Goal: Task Accomplishment & Management: Use online tool/utility

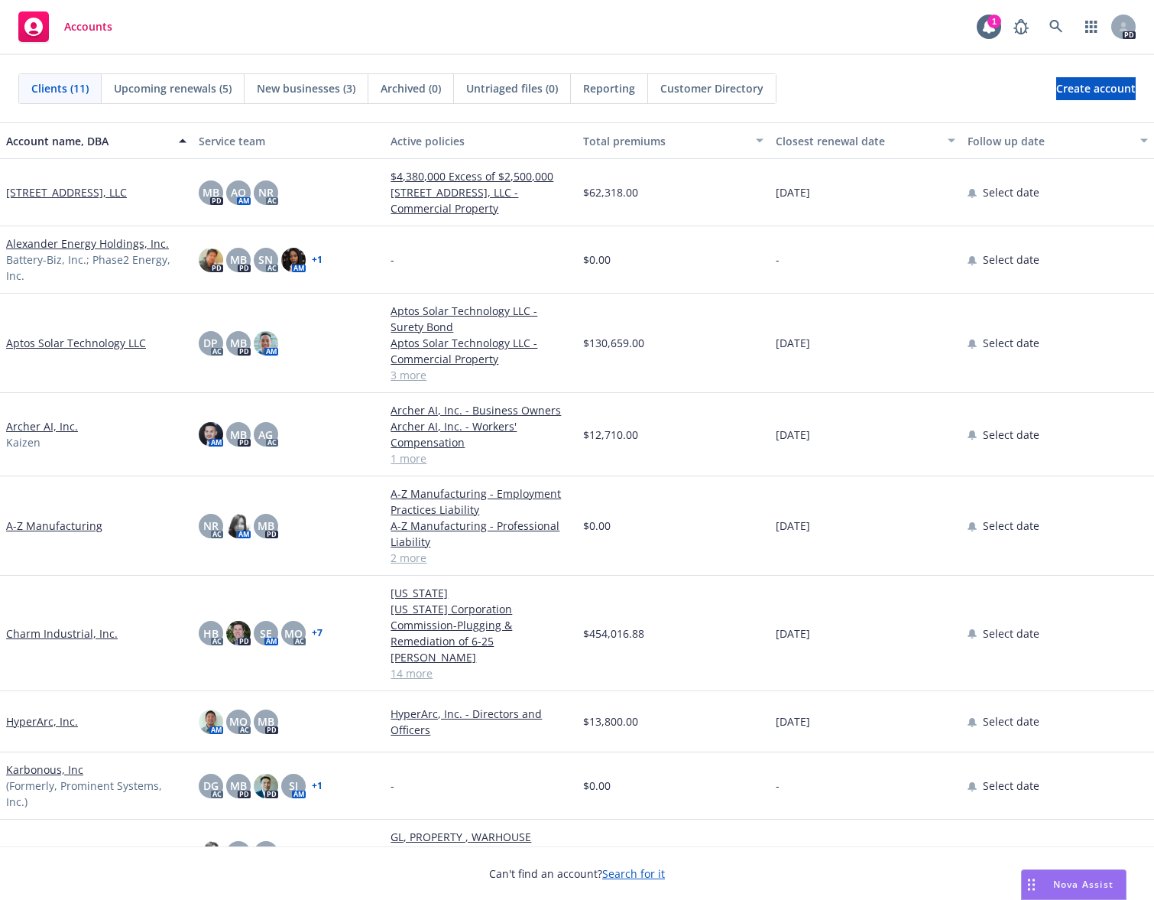
click at [768, 17] on div "Accounts 1 PD" at bounding box center [577, 27] width 1154 height 55
click at [1092, 28] on icon "button" at bounding box center [1091, 27] width 11 height 12
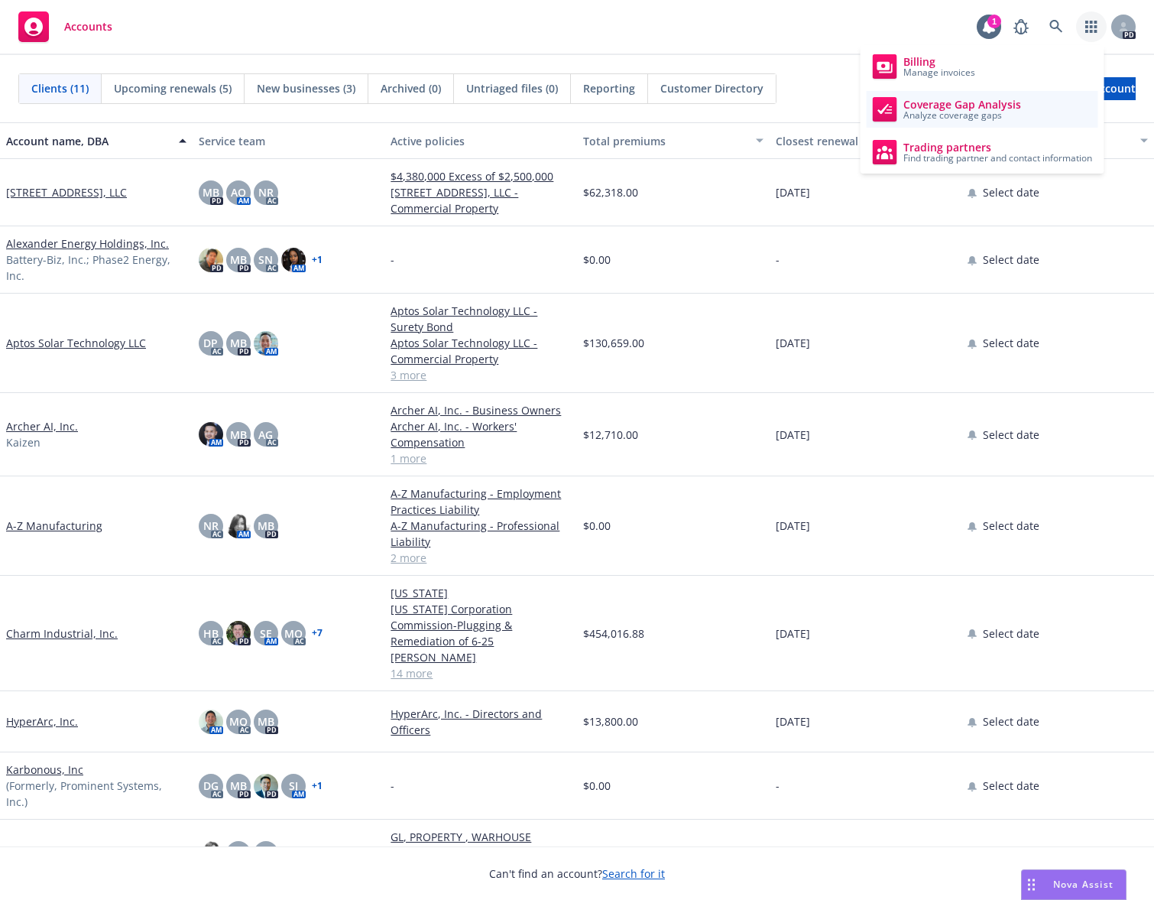
click at [956, 99] on span "Coverage Gap Analysis" at bounding box center [963, 105] width 118 height 12
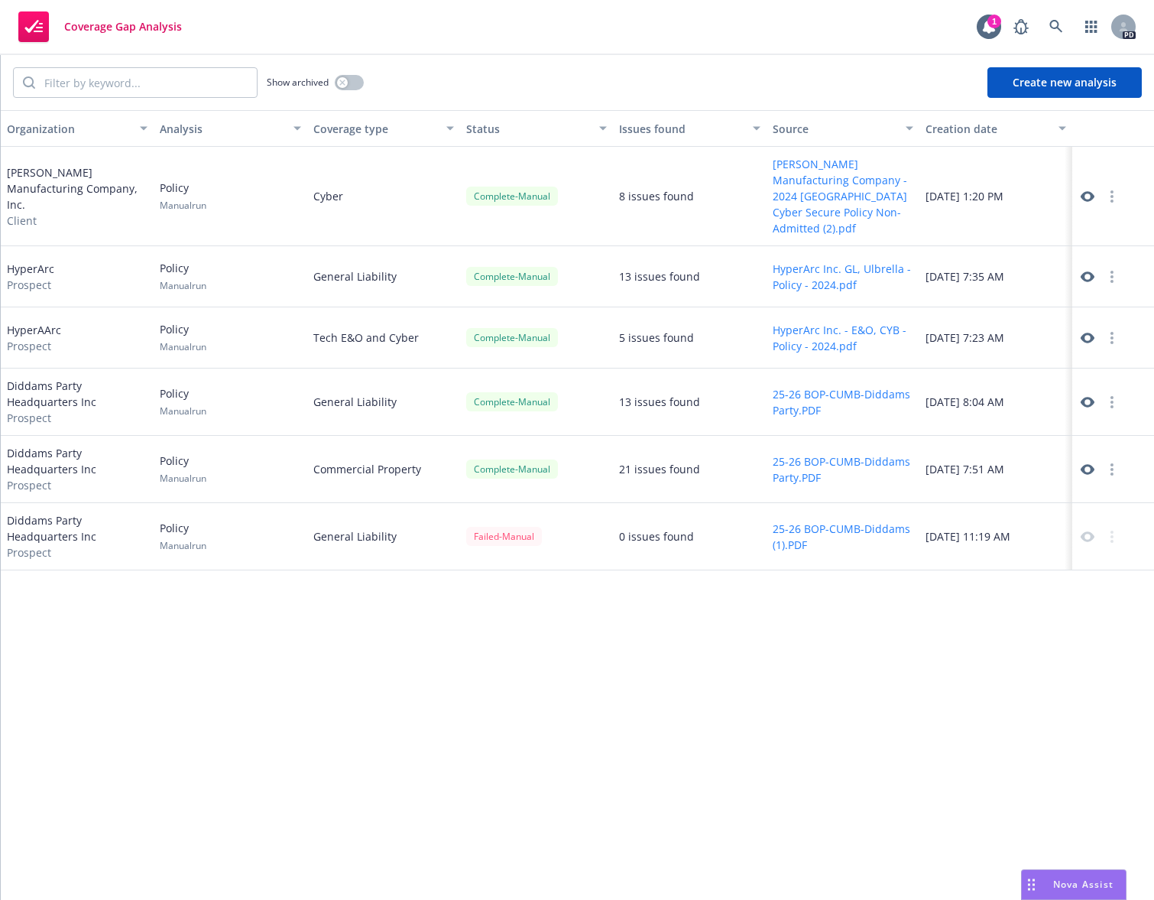
click at [518, 670] on div "Organization Analysis Coverage type Status Issues found Source Creation date Li…" at bounding box center [578, 505] width 1154 height 790
click at [657, 59] on div "Show archived Create new analysis" at bounding box center [578, 82] width 1154 height 55
click at [1064, 83] on button "Create new analysis" at bounding box center [1065, 82] width 154 height 31
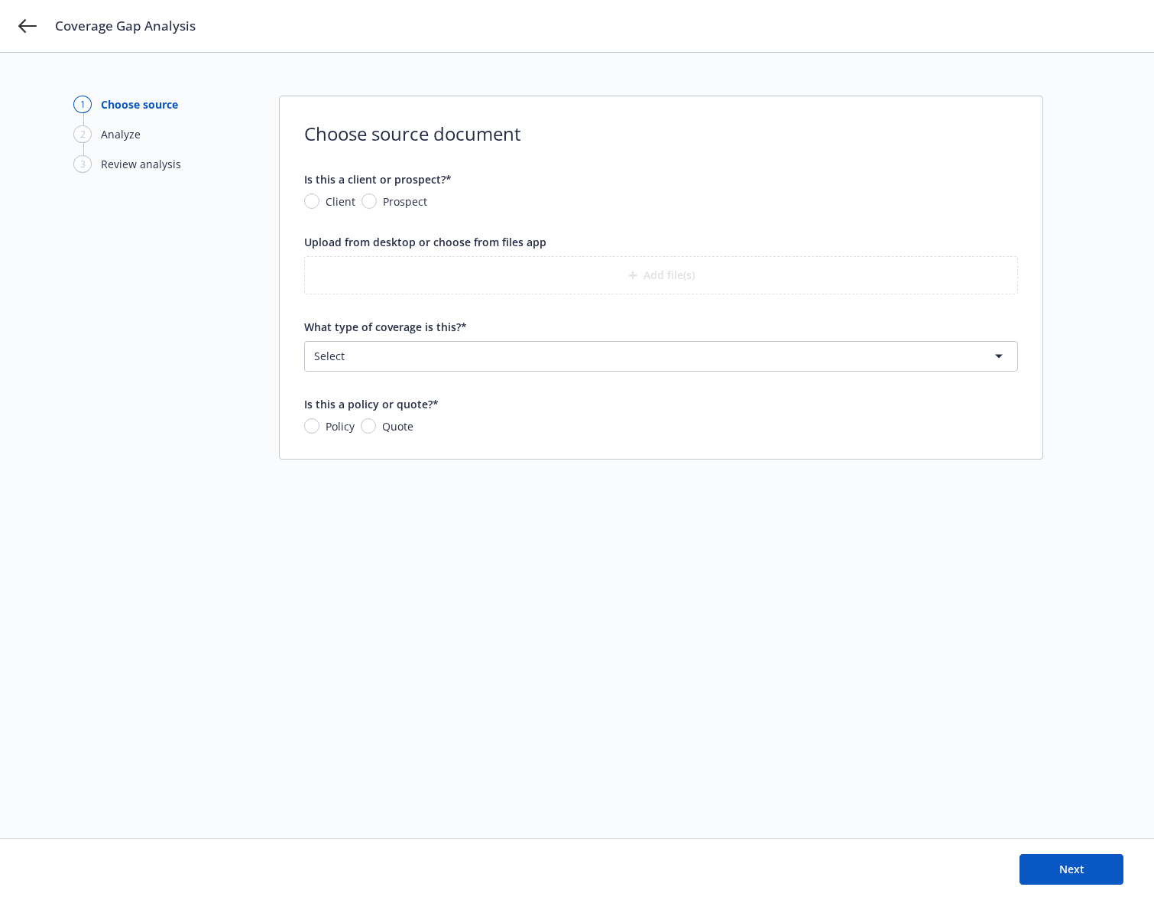
click at [378, 195] on span "Prospect" at bounding box center [402, 201] width 50 height 16
click at [377, 195] on input "Prospect" at bounding box center [369, 200] width 15 height 15
radio input "true"
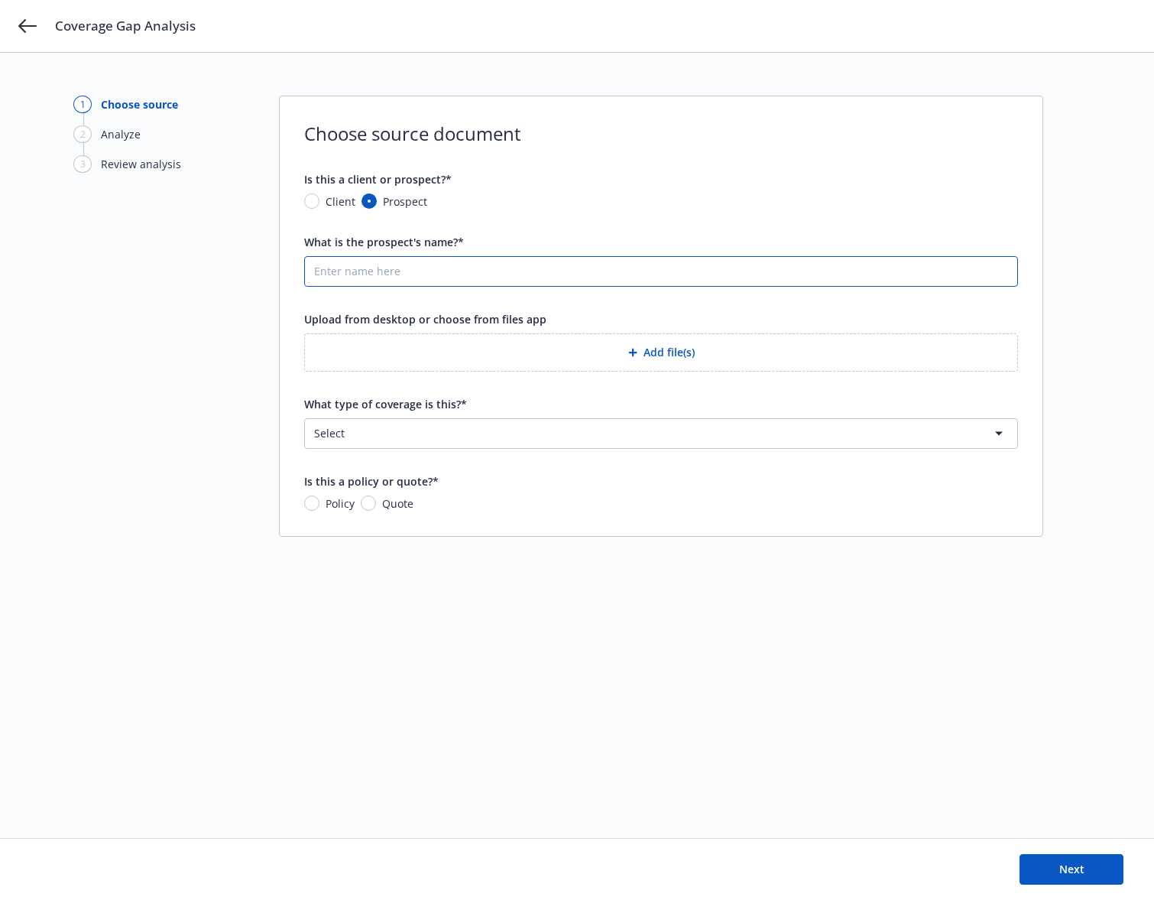
click at [381, 281] on input "What is the prospect's name?*" at bounding box center [661, 271] width 713 height 29
drag, startPoint x: 369, startPoint y: 275, endPoint x: 427, endPoint y: 272, distance: 57.4
click at [427, 272] on input "Ohalo Genefits" at bounding box center [661, 271] width 713 height 29
type input "Ohalo Genetics"
click at [502, 437] on html "Coverage Gap Analysis 1 Choose source 2 Analyze 3 Review analysis Choose source…" at bounding box center [577, 450] width 1154 height 900
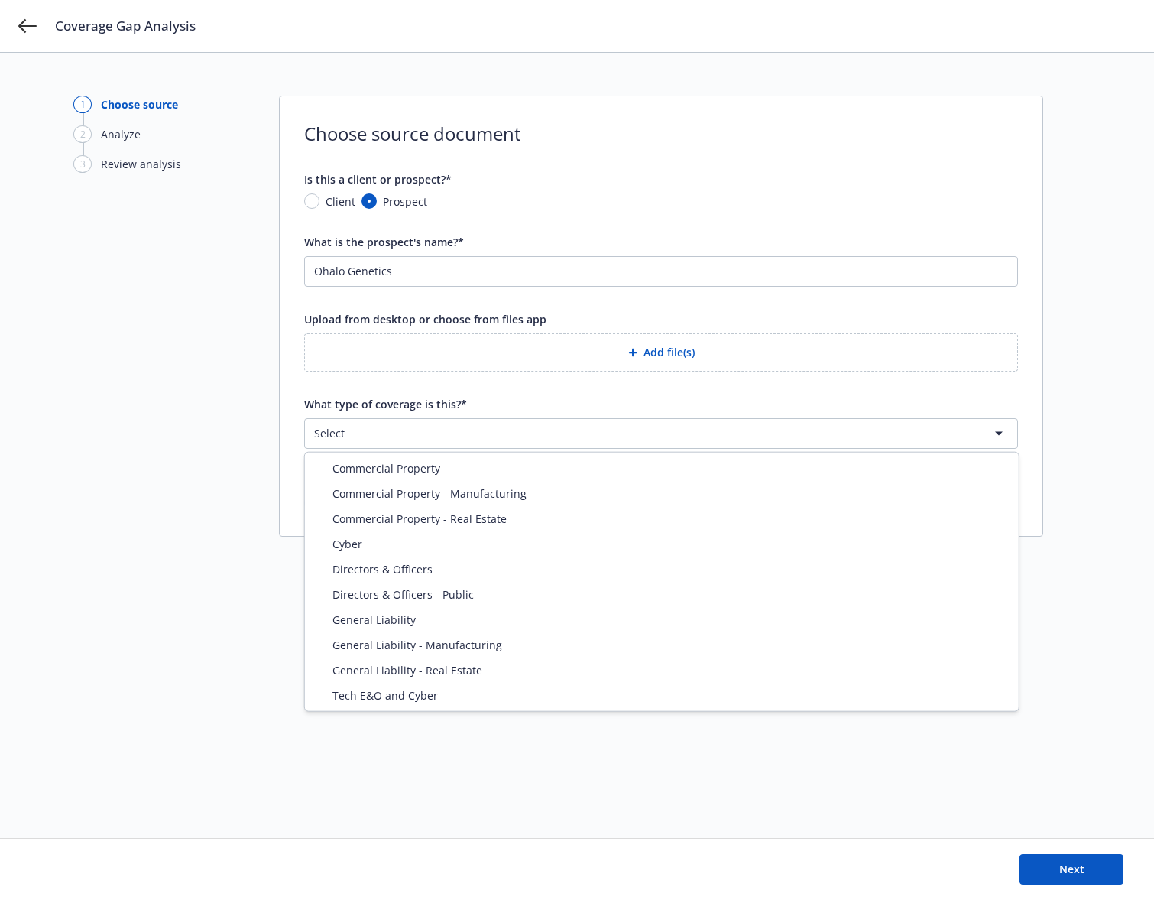
select select "ERRORS_AND_OMISSIONS"
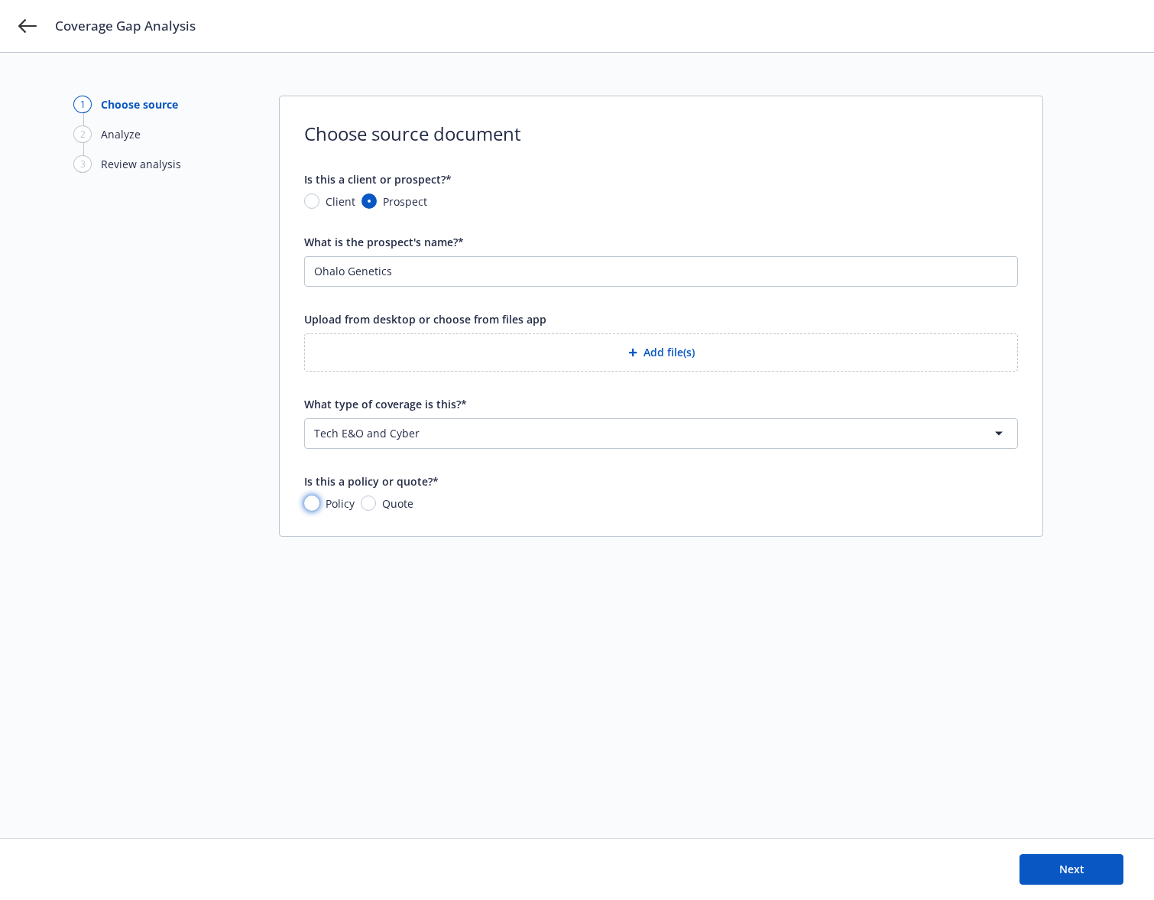
click at [315, 502] on input "Policy" at bounding box center [311, 502] width 15 height 15
radio input "true"
click at [638, 329] on div "Upload from desktop or choose from files app Add file(s)" at bounding box center [661, 341] width 714 height 60
click at [638, 342] on button "Add file(s)" at bounding box center [661, 352] width 714 height 38
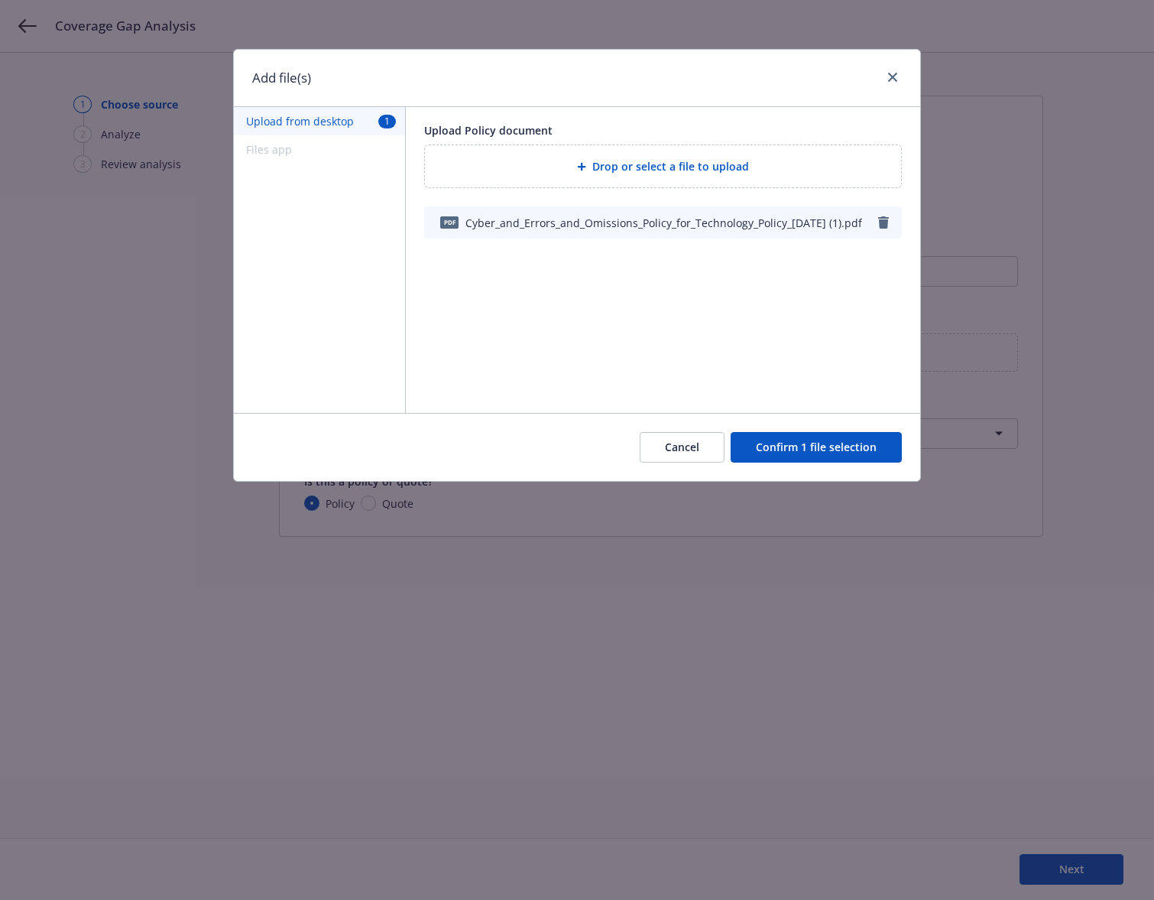
click at [826, 440] on button "Confirm 1 file selection" at bounding box center [816, 447] width 171 height 31
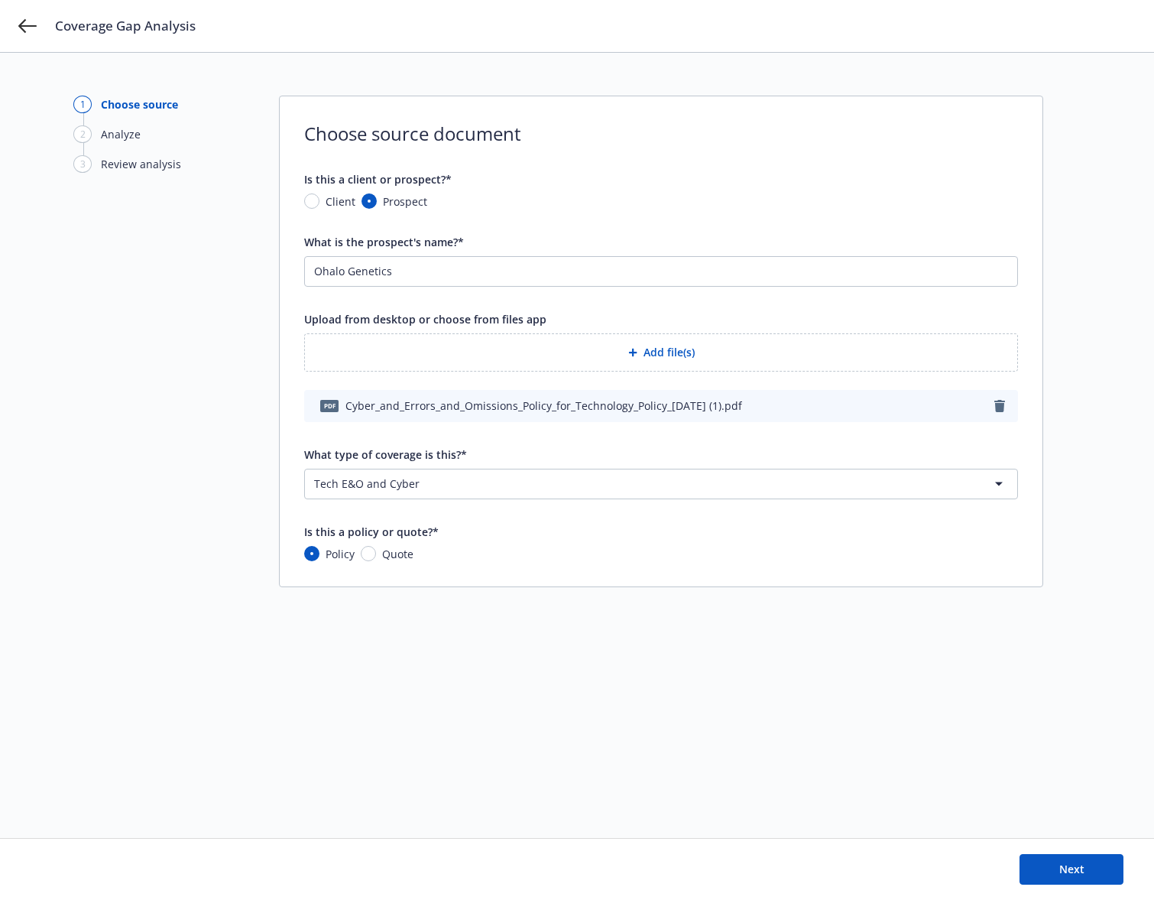
click at [1015, 866] on div "Next" at bounding box center [577, 869] width 1093 height 31
click at [1086, 877] on button "Next" at bounding box center [1072, 869] width 104 height 31
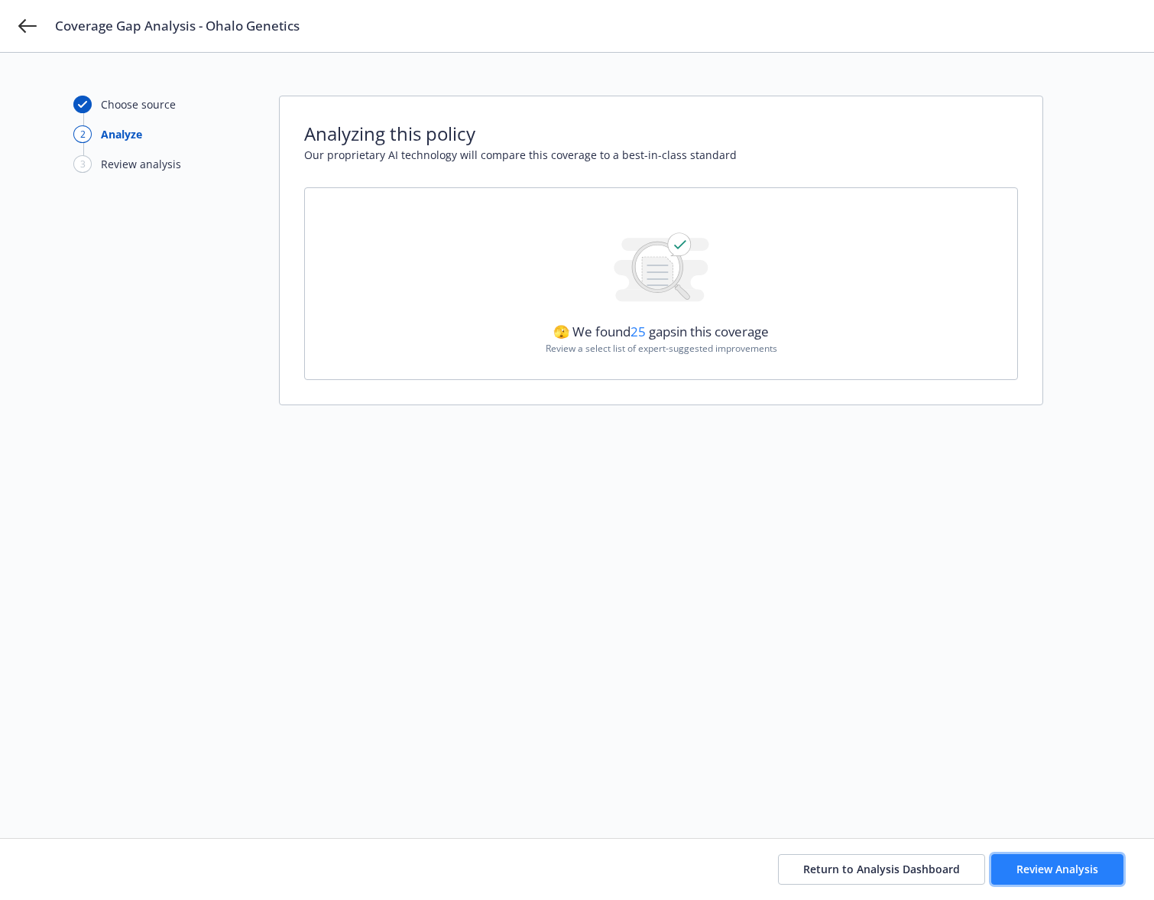
click at [1065, 866] on span "Review Analysis" at bounding box center [1058, 869] width 82 height 15
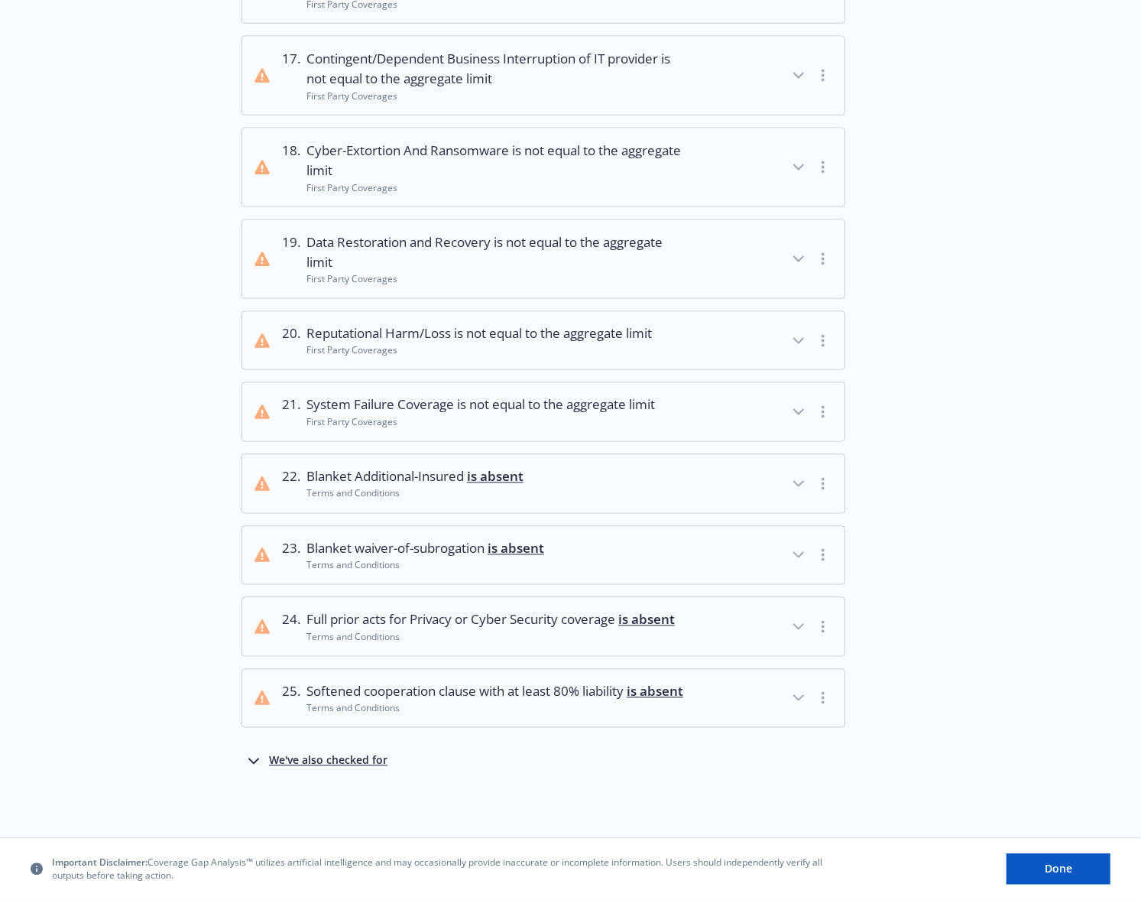
scroll to position [1461, 0]
click at [278, 768] on div "We've also checked for" at bounding box center [328, 761] width 118 height 18
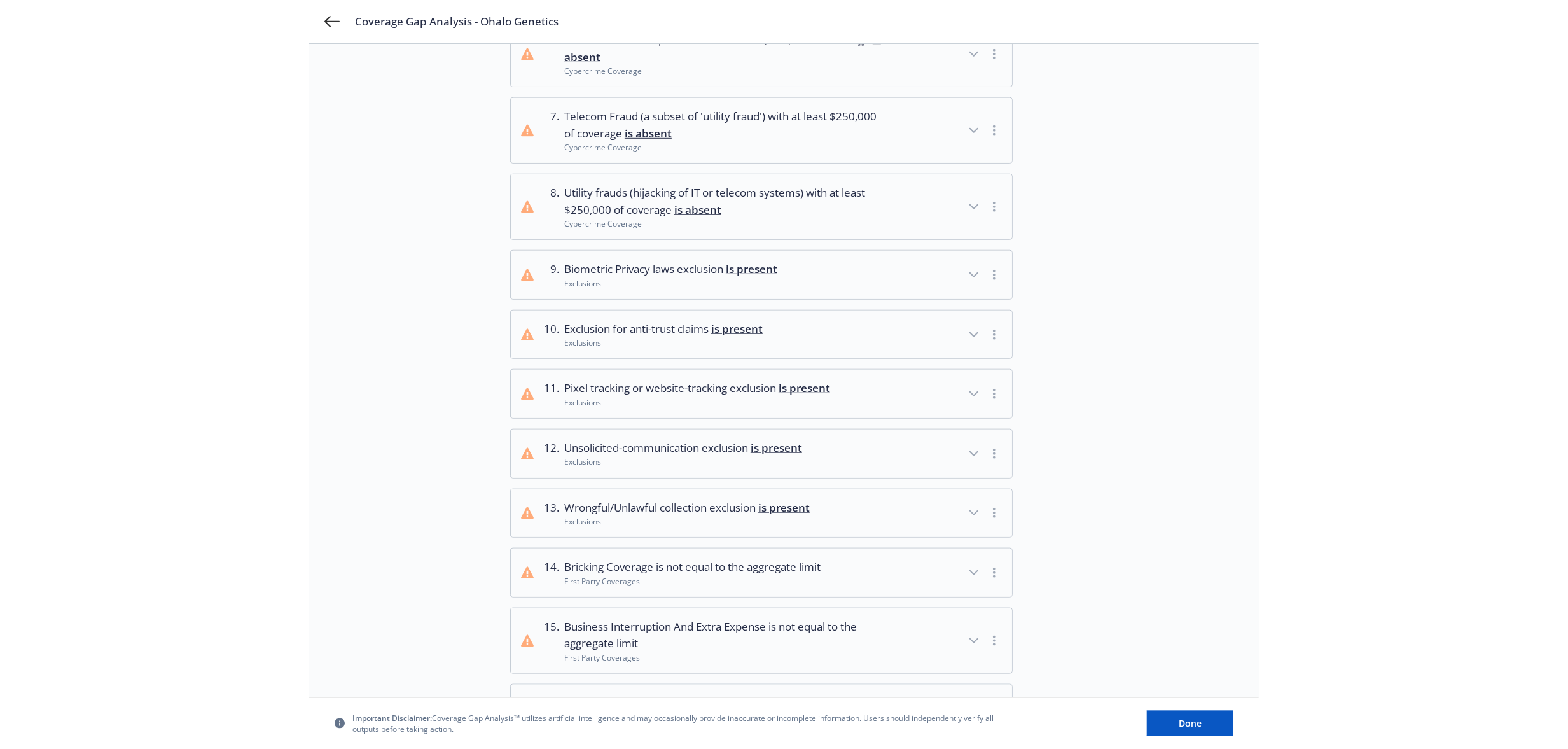
scroll to position [0, 0]
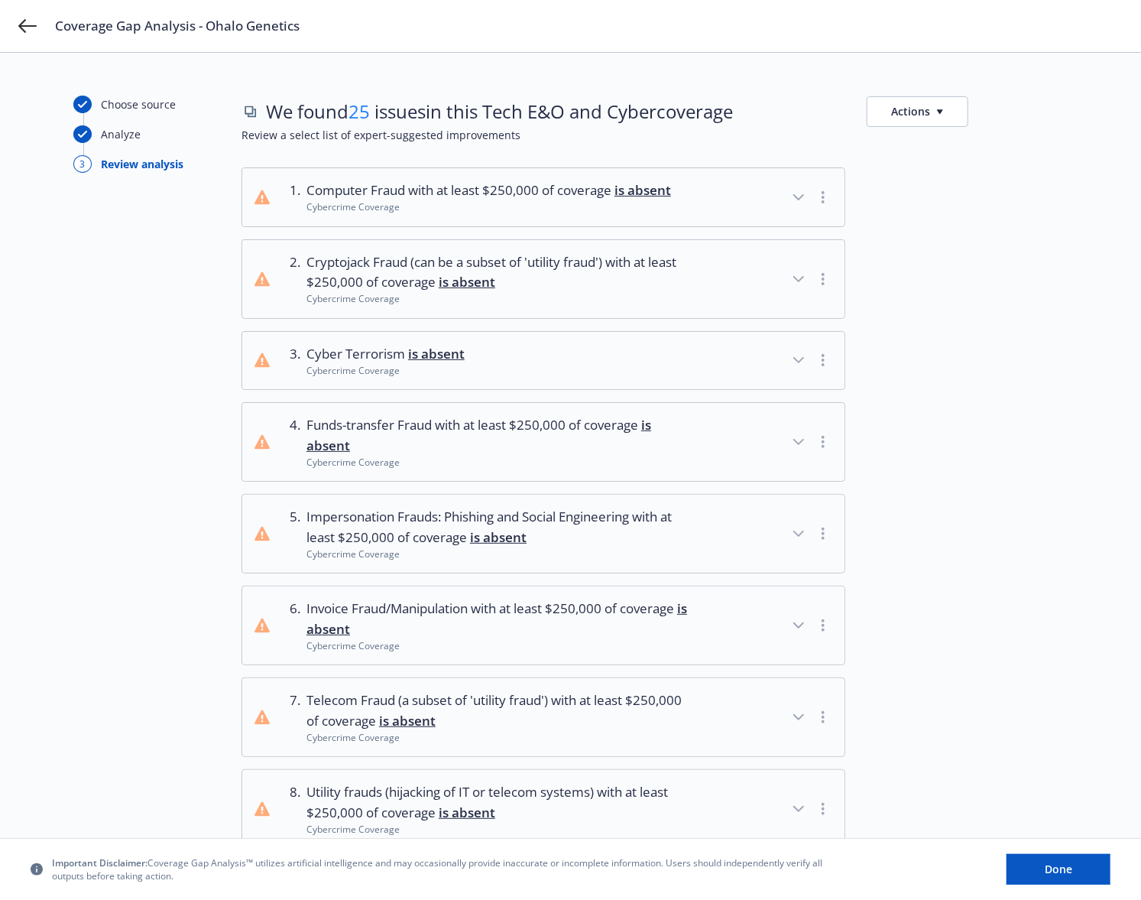
click at [800, 193] on icon "button" at bounding box center [799, 197] width 18 height 18
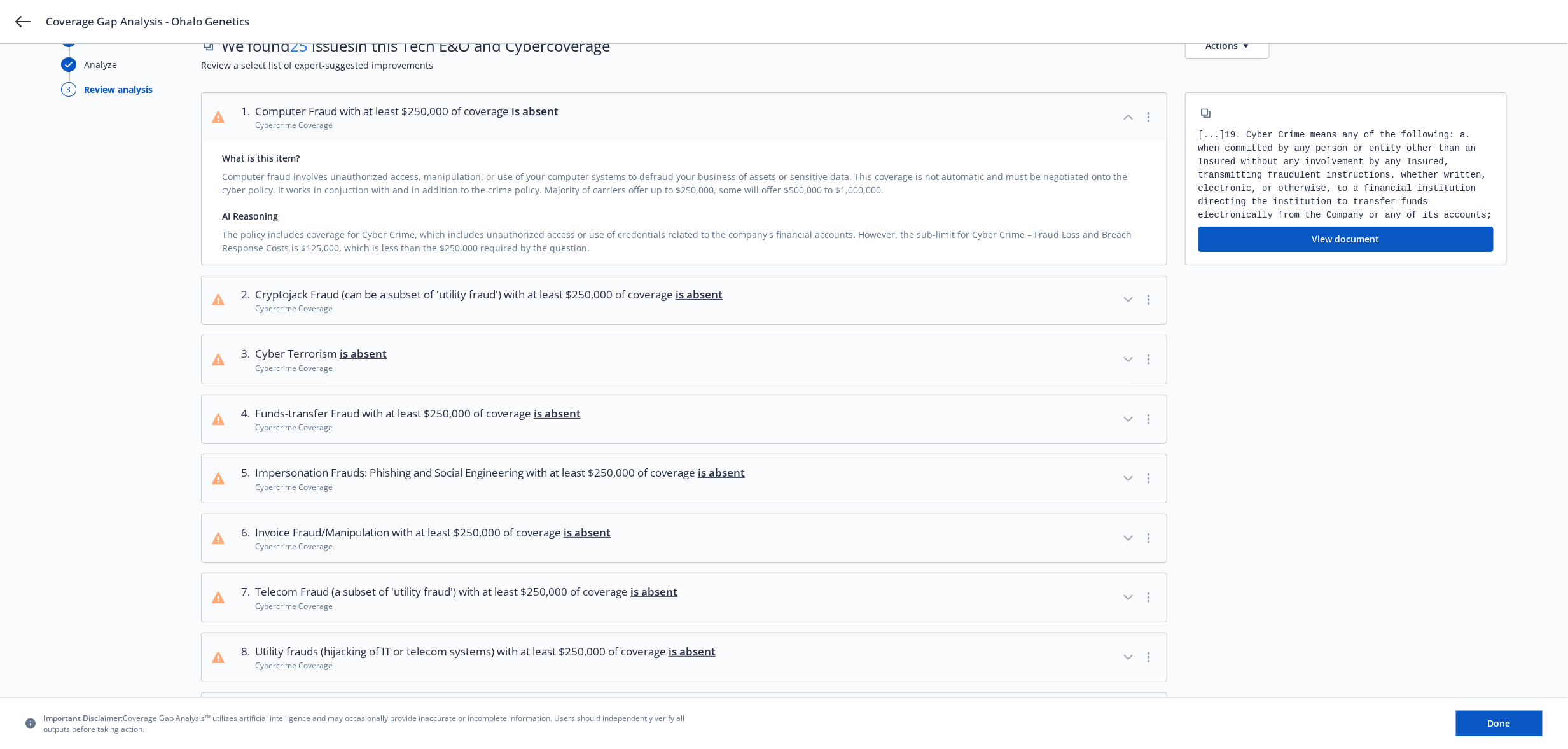
scroll to position [71, 0]
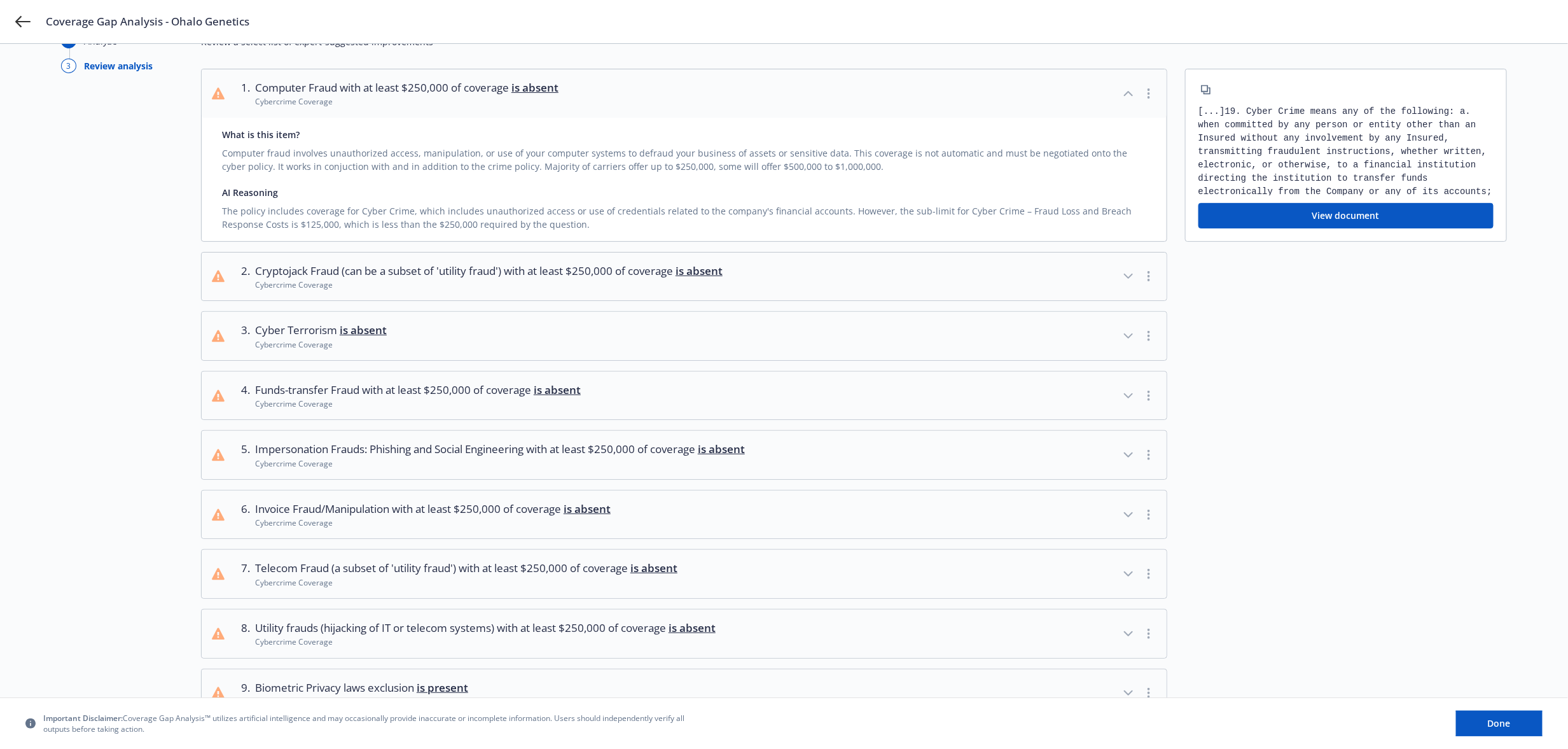
click at [950, 513] on icon "button" at bounding box center [1129, 514] width 15 height 15
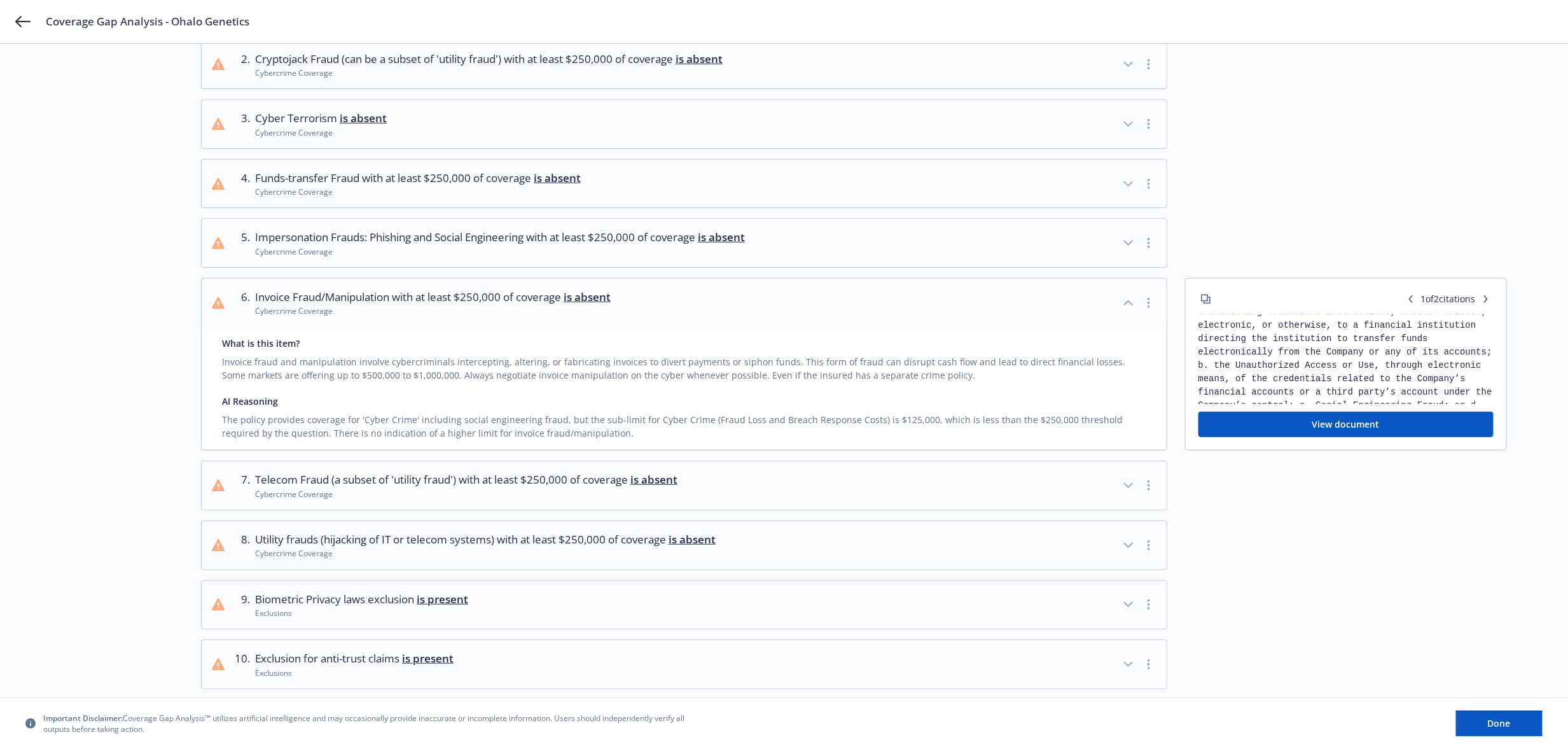
scroll to position [84, 0]
click at [322, 480] on span "Telecom Fraud (a subset of 'utility fraud') with at least $250,000 of coverage …" at bounding box center [467, 479] width 423 height 17
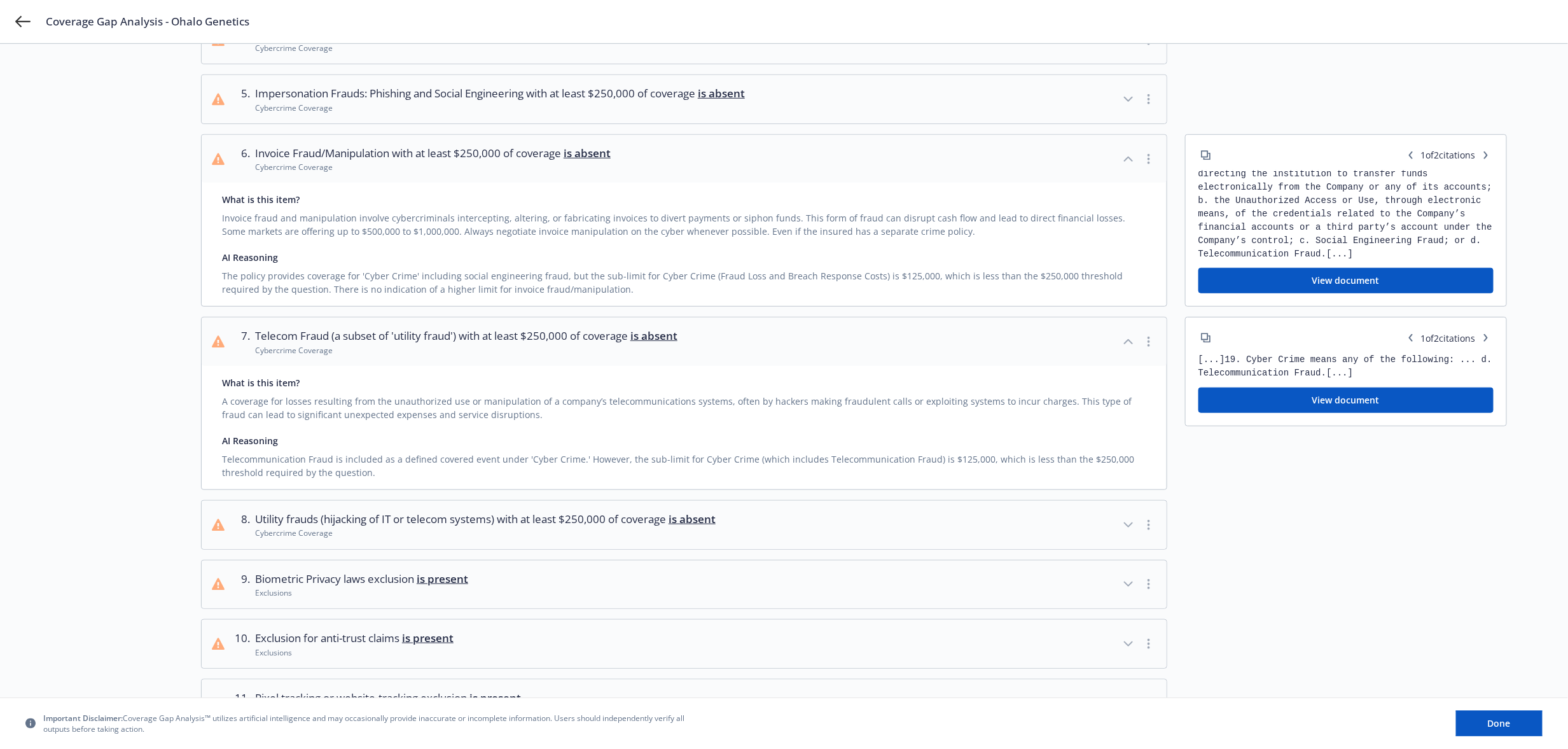
scroll to position [565, 0]
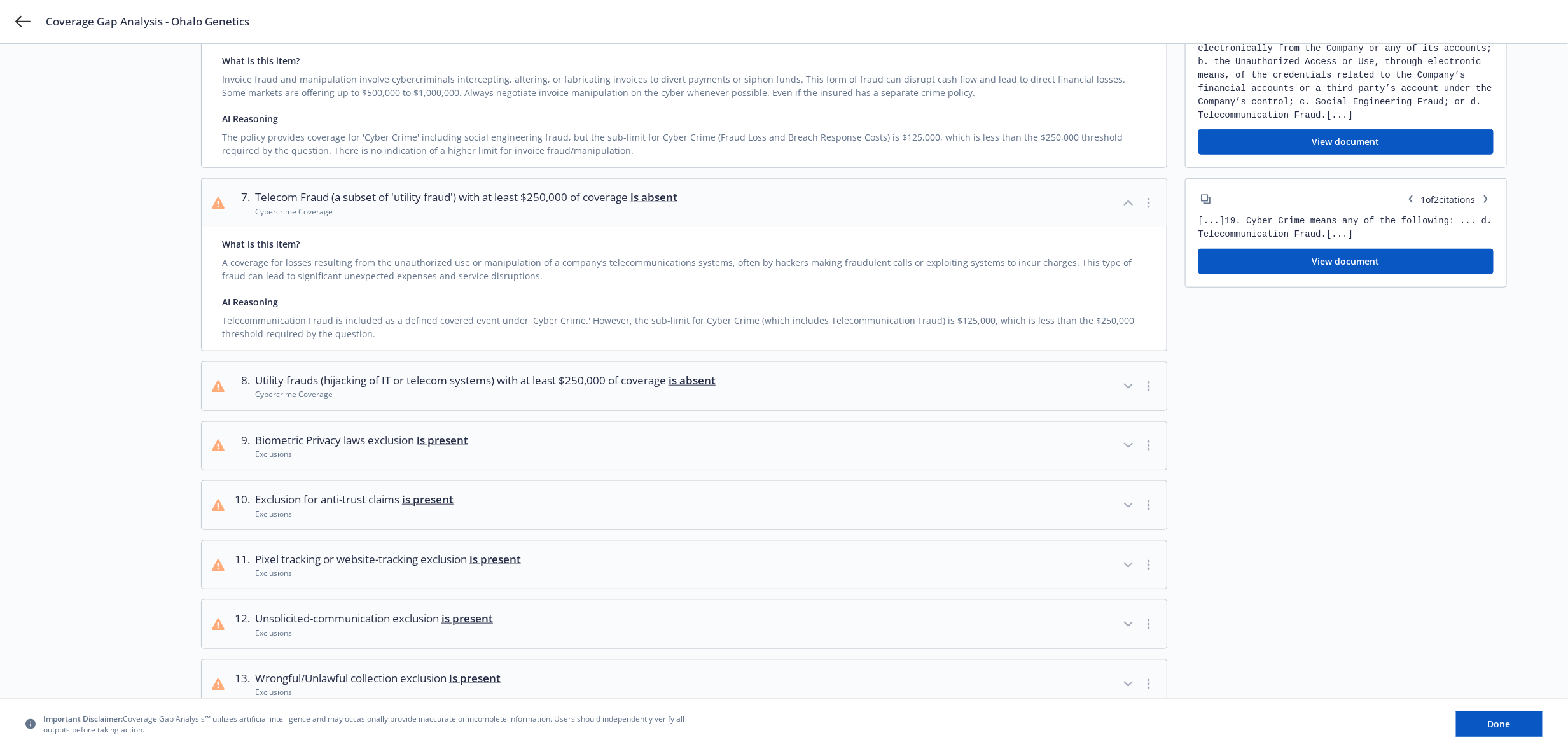
click at [307, 390] on div "Cybercrime Coverage" at bounding box center [485, 394] width 460 height 11
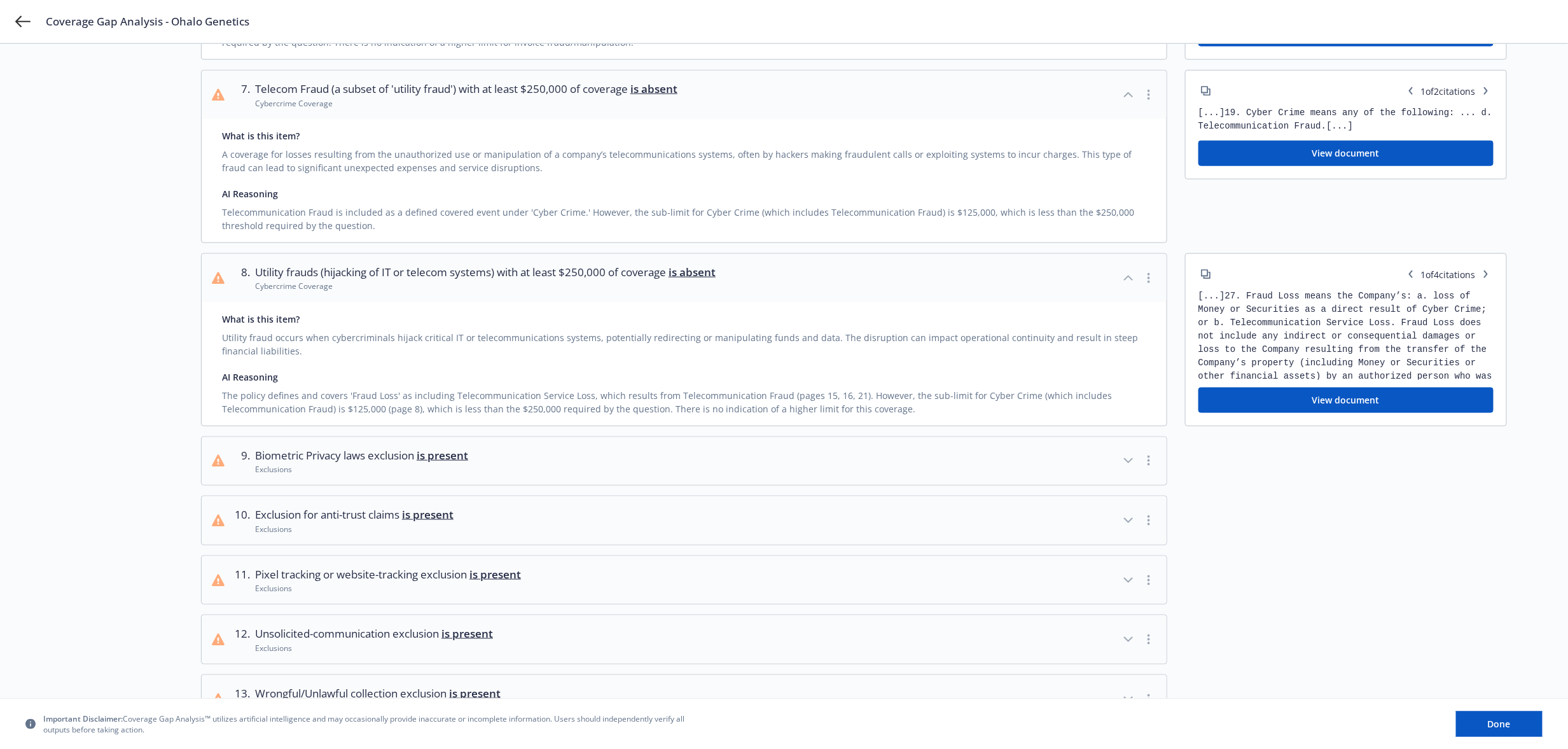
scroll to position [777, 0]
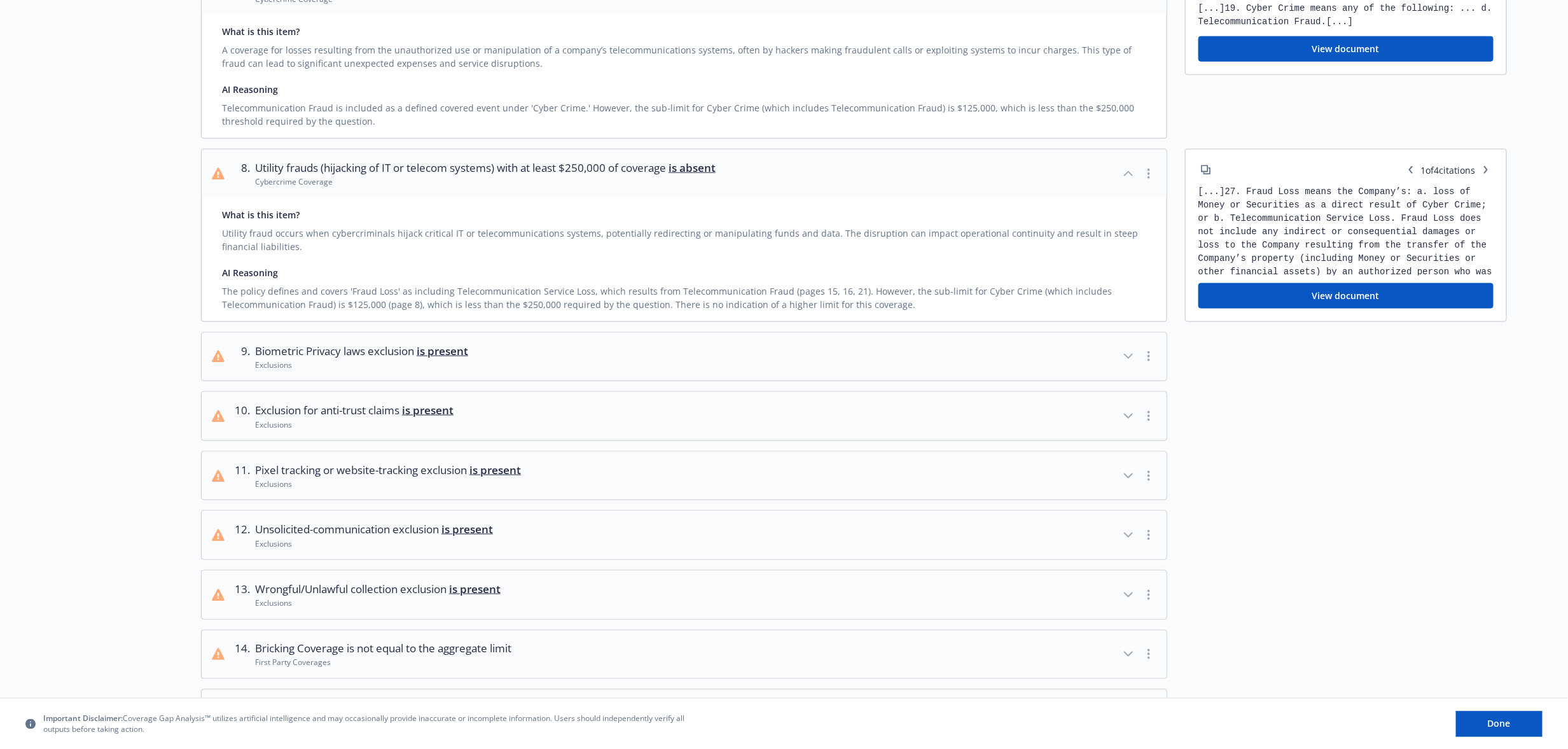
click at [360, 360] on div "Exclusions" at bounding box center [362, 365] width 213 height 11
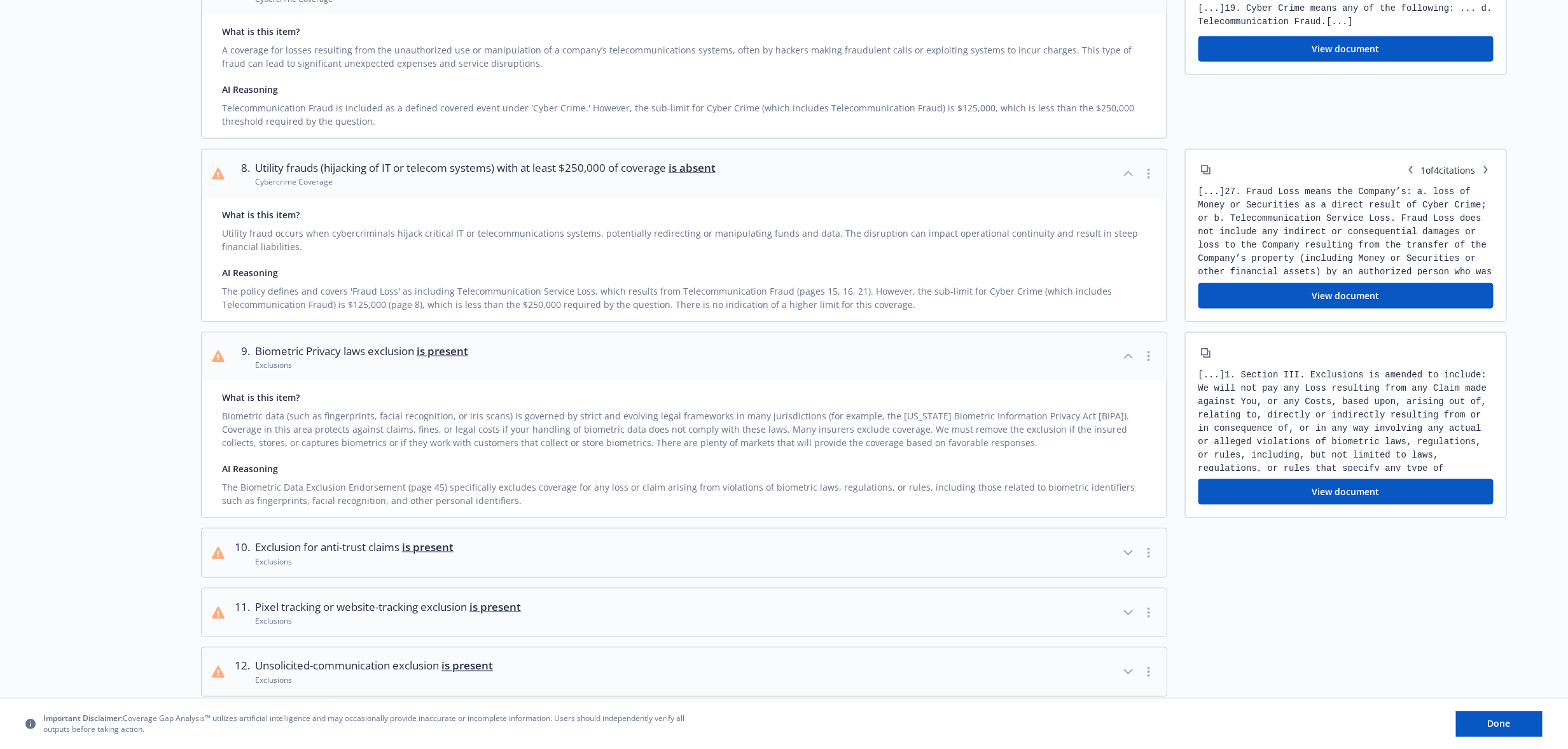
drag, startPoint x: 320, startPoint y: 531, endPoint x: 351, endPoint y: 533, distance: 31.1
click at [320, 532] on button "10 . Exclusion for anti-trust claims is present Exclusions" at bounding box center [684, 553] width 965 height 48
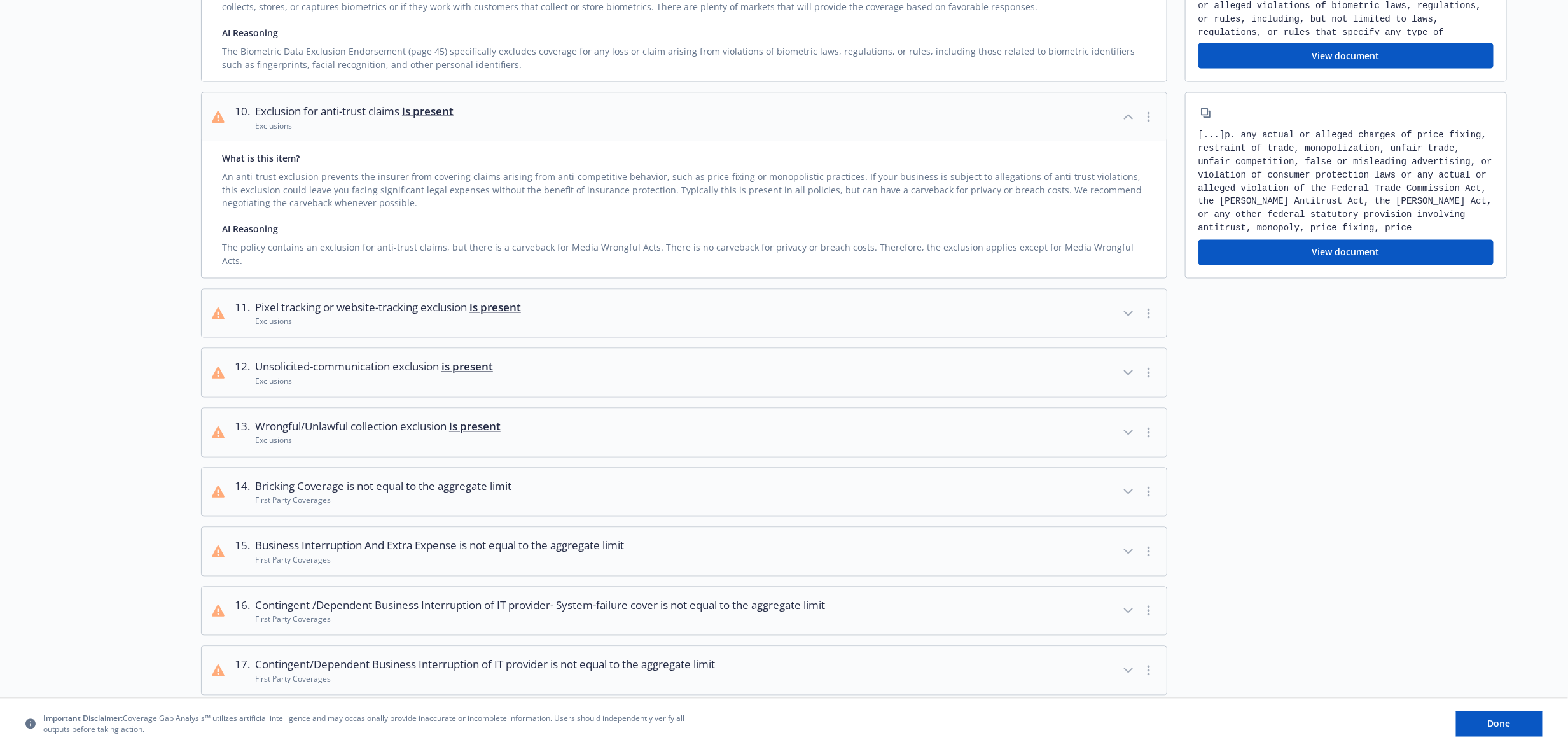
scroll to position [1272, 0]
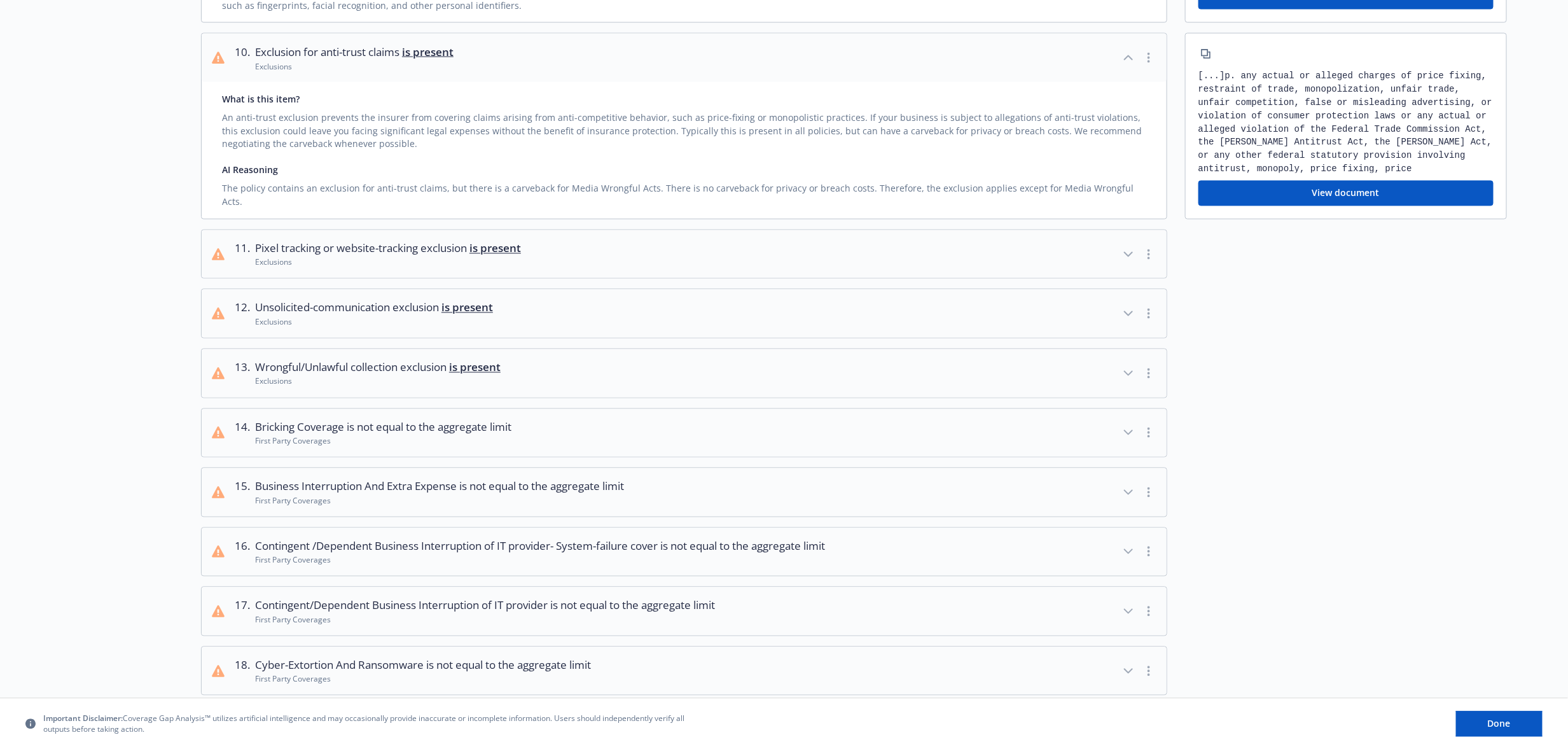
click at [374, 440] on button "14 . Bricking Coverage is not equal to the aggregate limit First Party Coverages" at bounding box center [684, 434] width 965 height 48
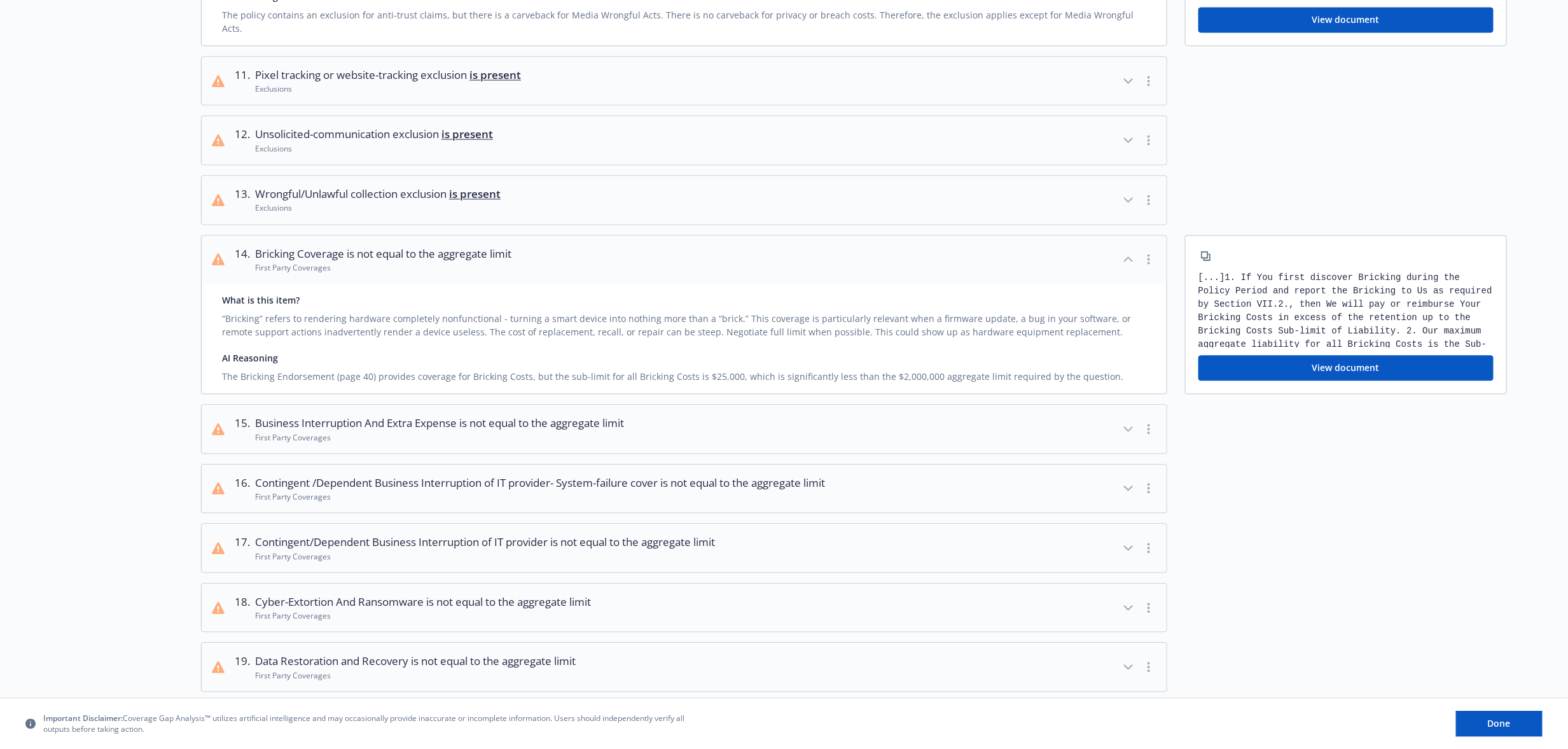
scroll to position [1414, 0]
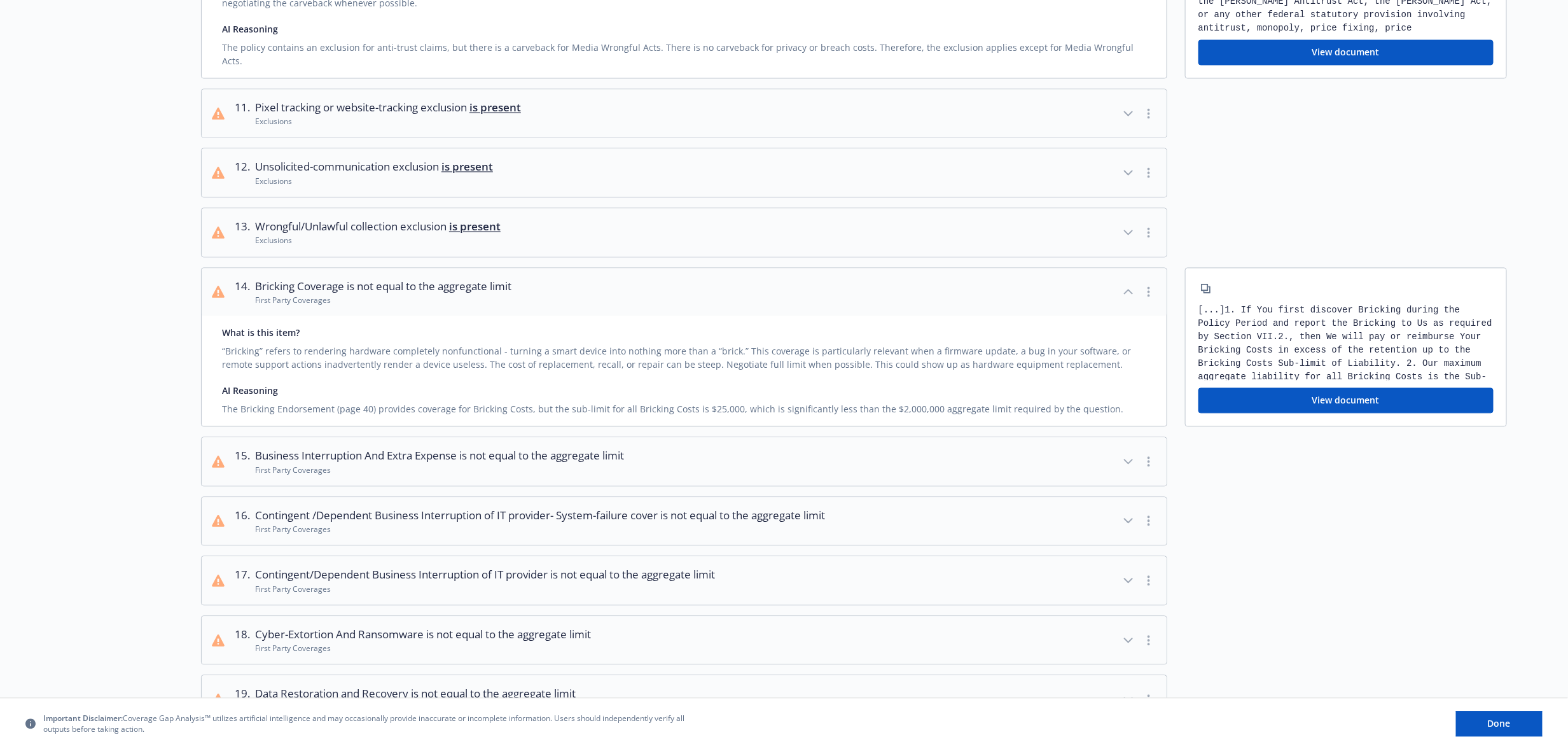
click at [950, 625] on div at bounding box center [1346, 640] width 322 height 50
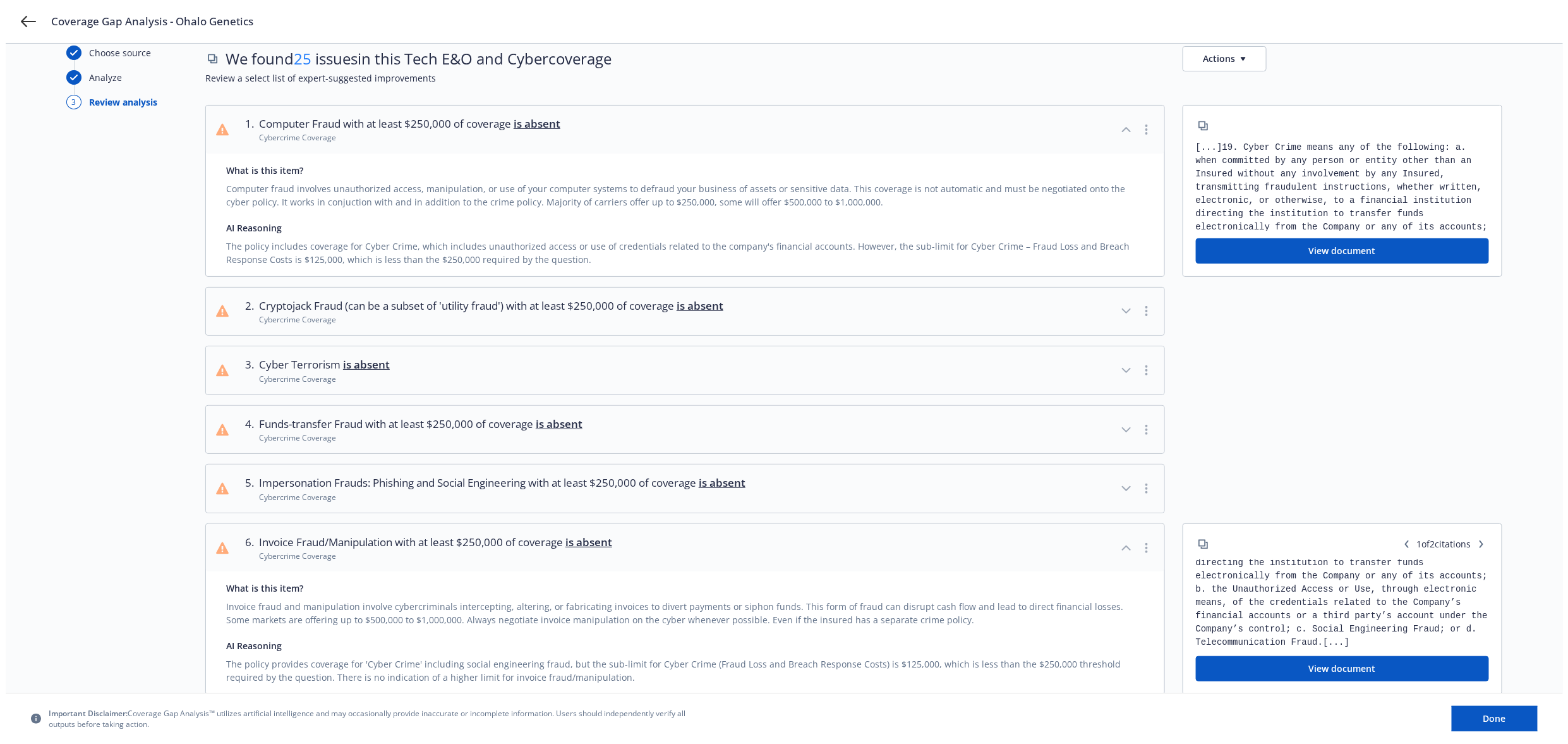
scroll to position [0, 0]
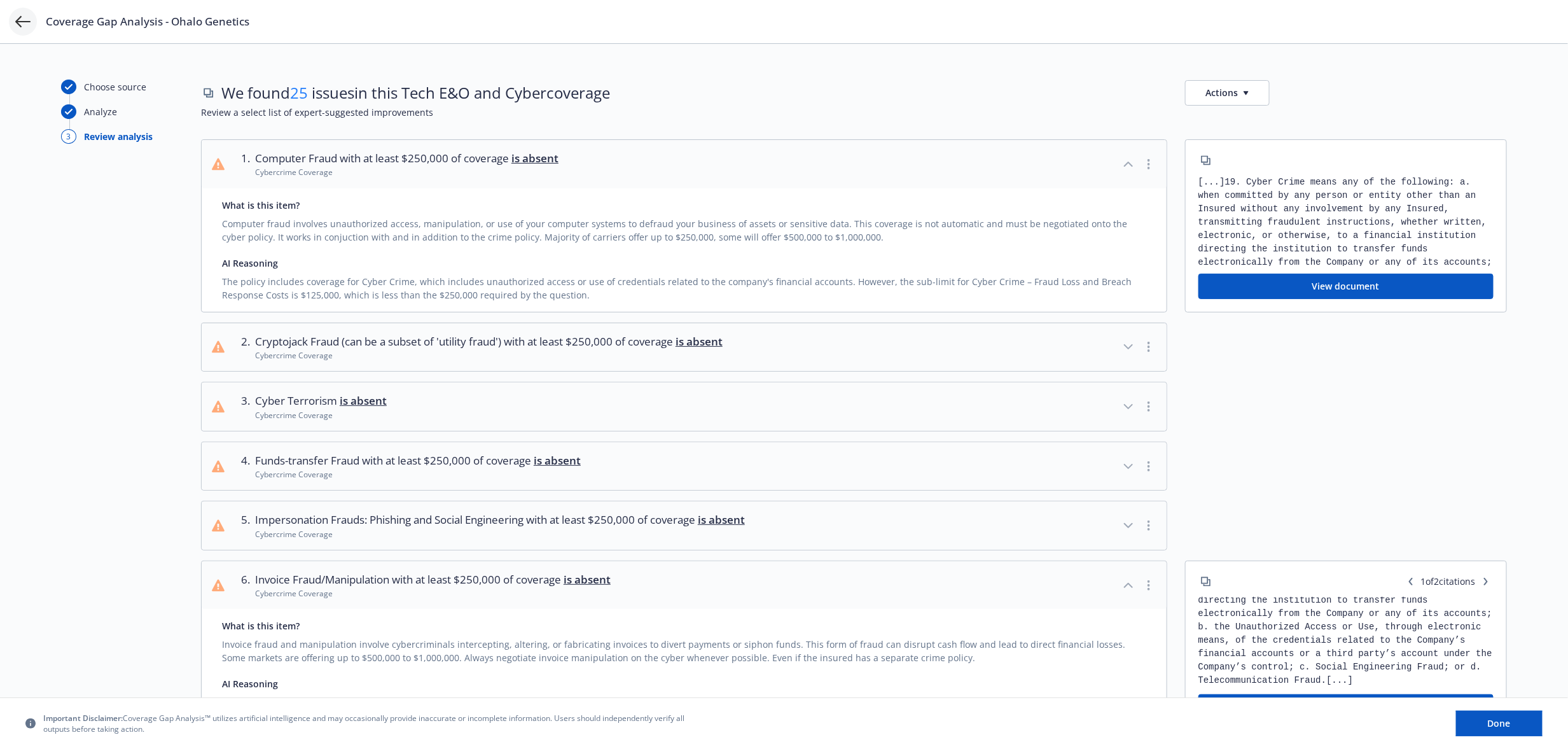
click at [19, 20] on icon at bounding box center [22, 22] width 15 height 15
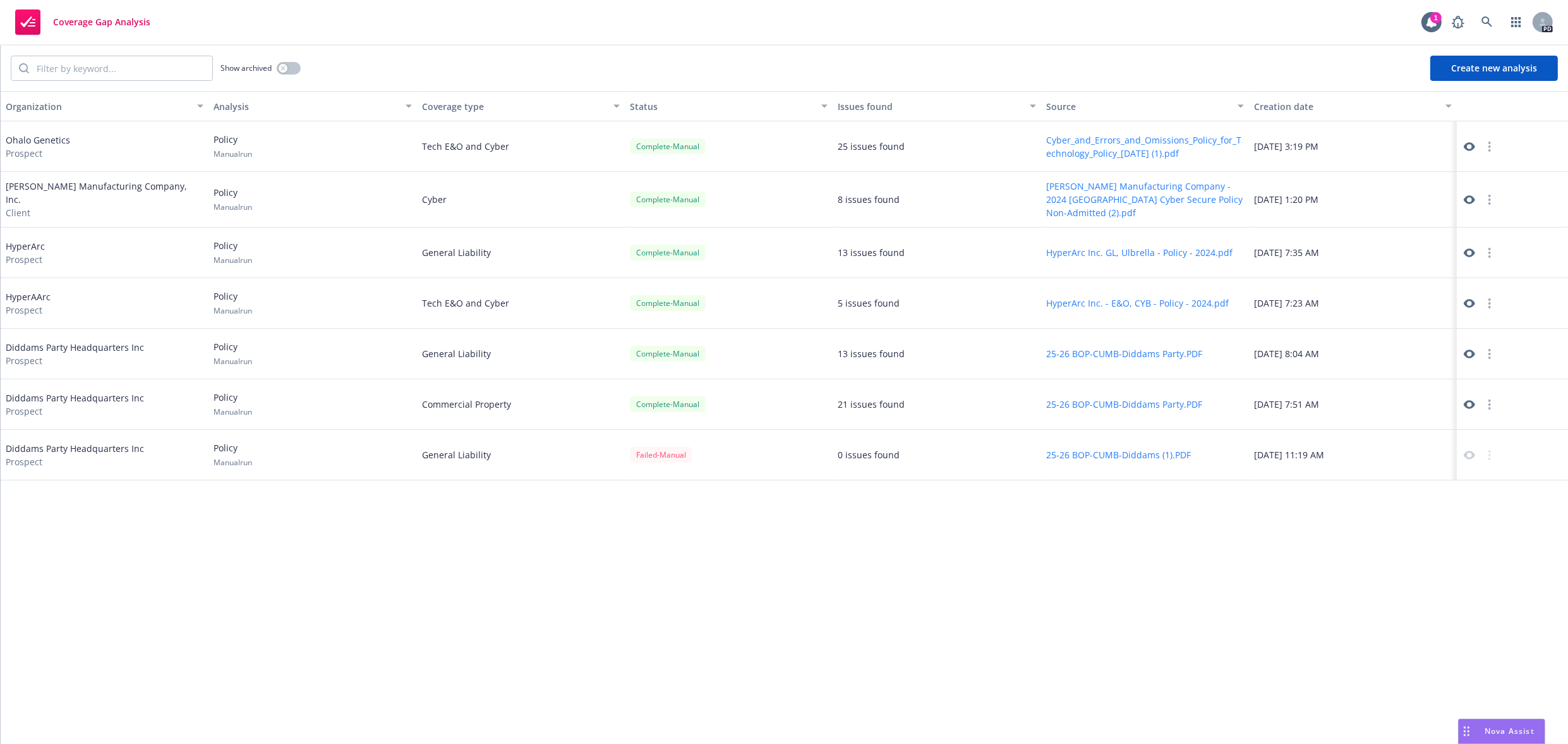
click at [943, 64] on button "Create new analysis" at bounding box center [1494, 68] width 127 height 26
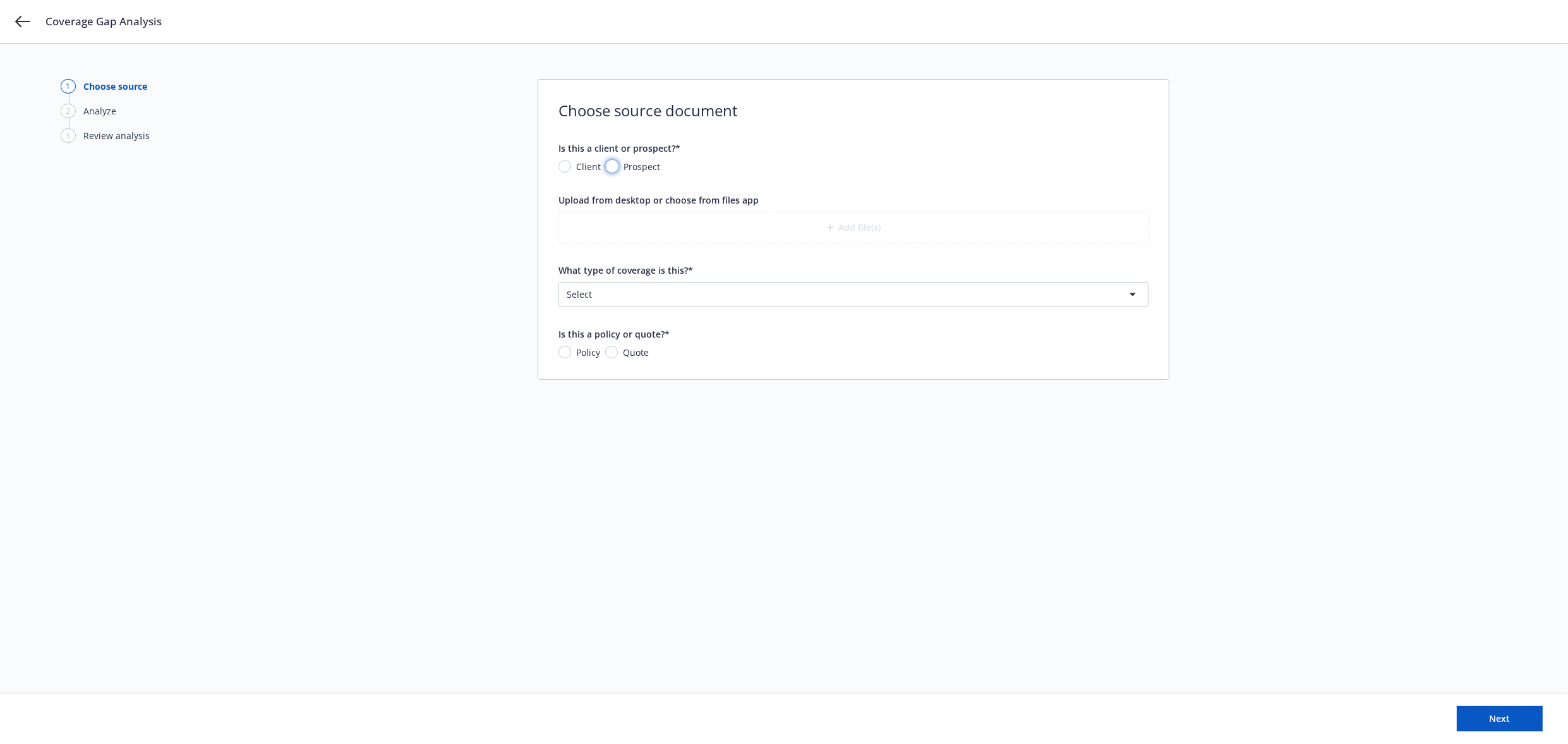
click at [610, 165] on input "Prospect" at bounding box center [612, 165] width 12 height 12
radio input "true"
click at [651, 227] on input "What is the prospect's name?*" at bounding box center [854, 224] width 589 height 24
type input "Ohalo Genetics"
click at [743, 293] on button "Add file(s)" at bounding box center [854, 291] width 590 height 31
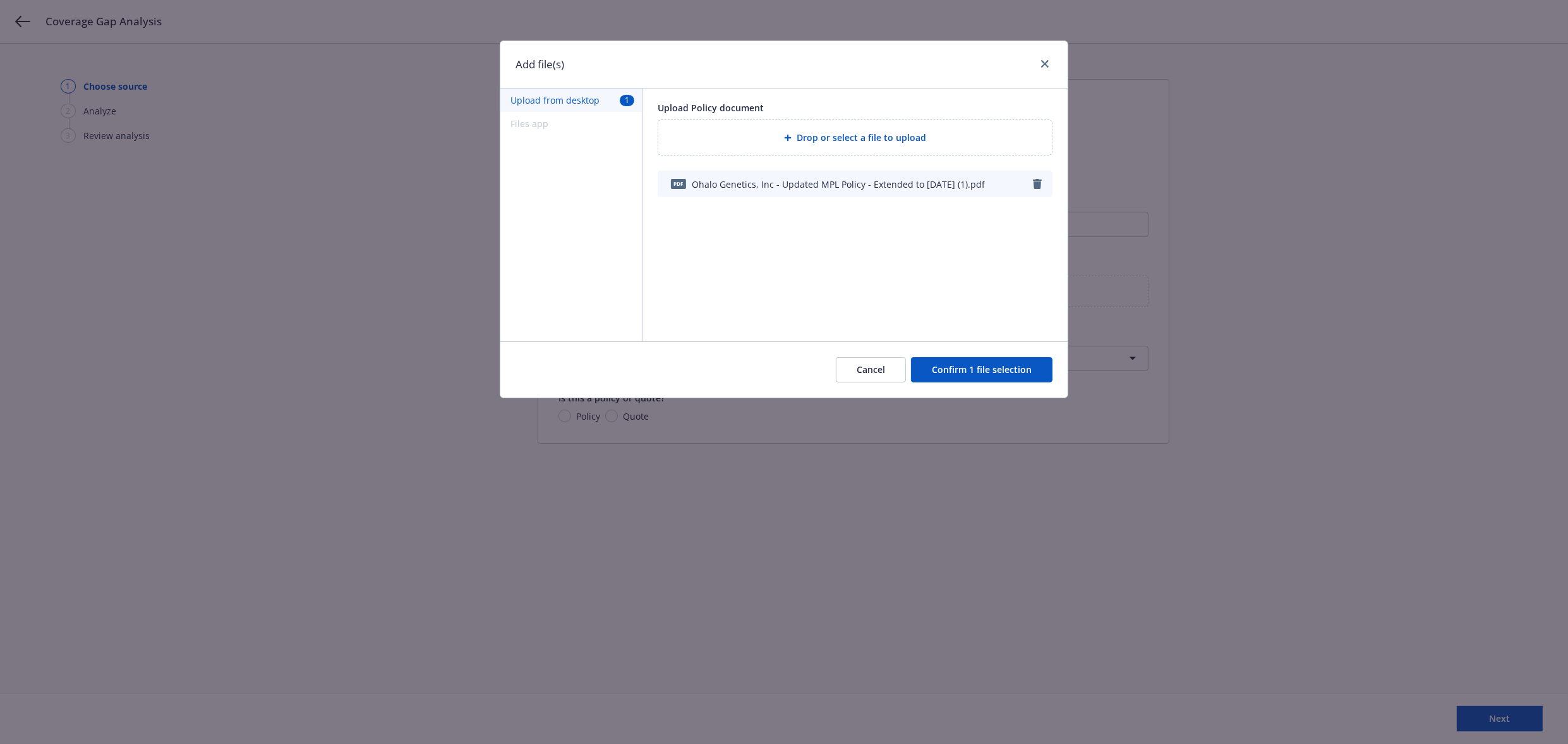
click at [913, 284] on div "Upload Policy document Drop or select a file to upload pdf Ohalo Genetics, Inc …" at bounding box center [855, 215] width 426 height 253
click at [943, 368] on button "Confirm 1 file selection" at bounding box center [981, 370] width 141 height 26
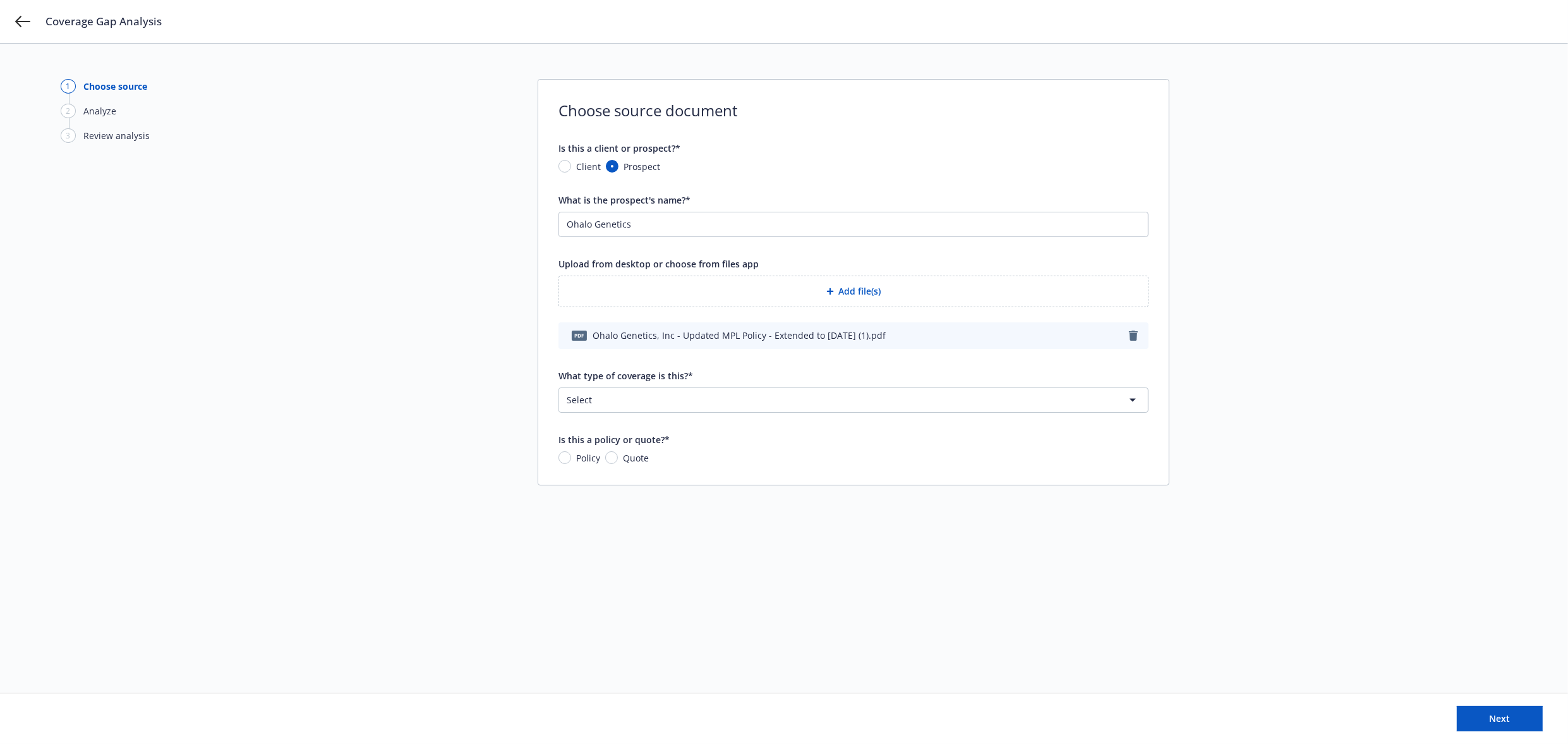
click at [683, 398] on html "Coverage Gap Analysis 1 Choose source 2 Analyze 3 Review analysis Choose source…" at bounding box center [784, 372] width 1568 height 744
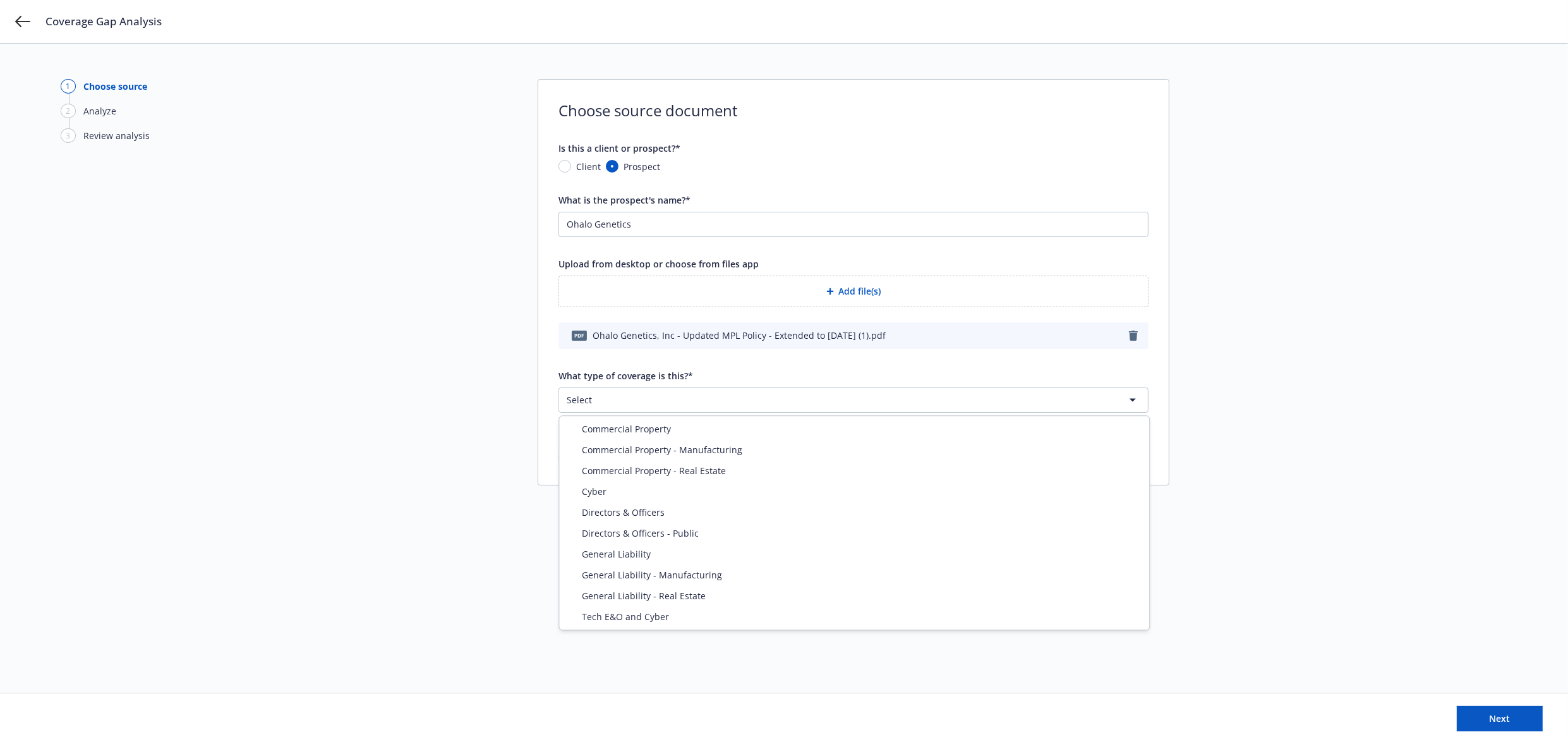
select select "DIRECTORS_AND_OFFICERS"
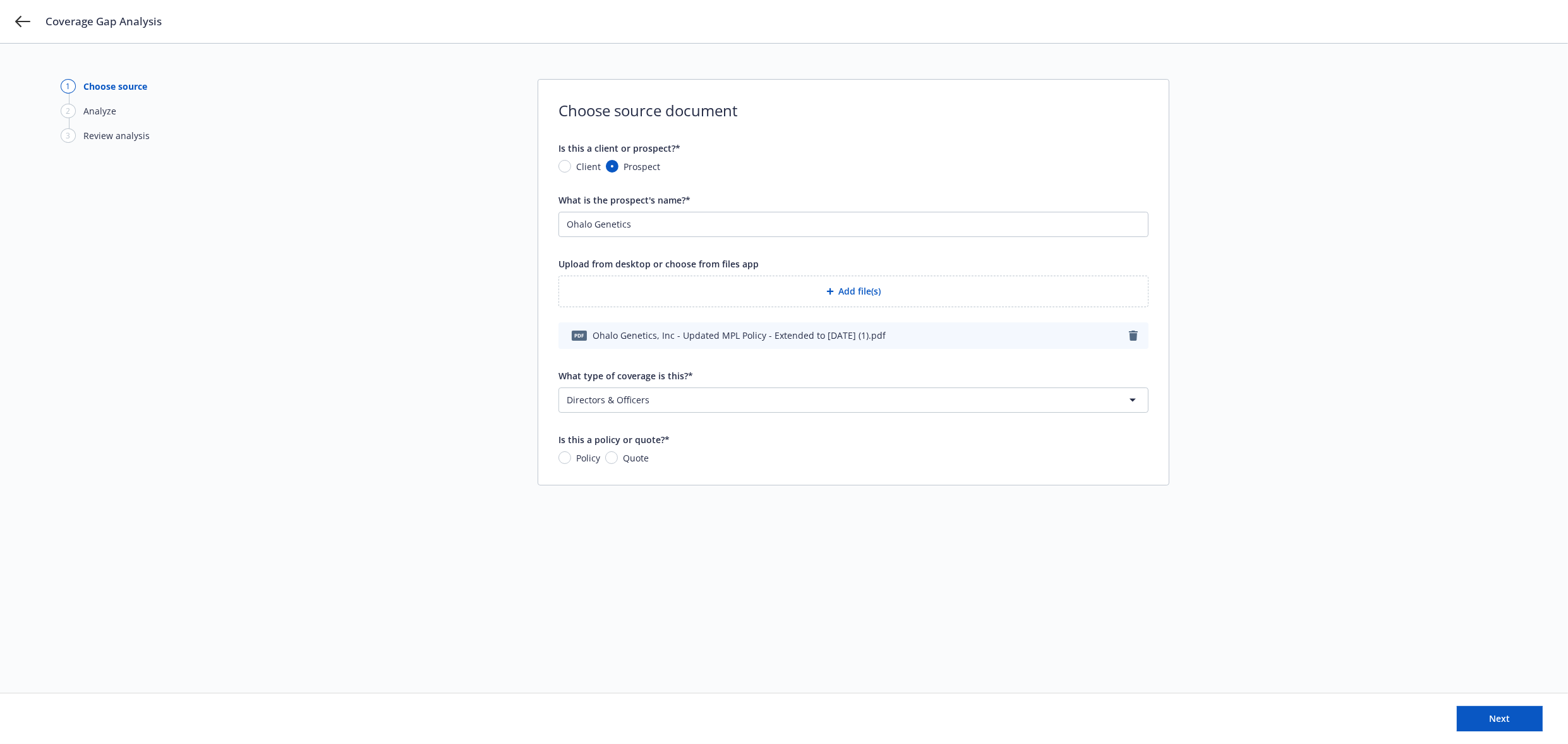
click at [554, 453] on div "Choose source document Is this a client or prospect?* Client Prospect What is t…" at bounding box center [854, 283] width 631 height 407
click at [569, 455] on input "Policy" at bounding box center [565, 457] width 12 height 12
radio input "true"
click at [943, 718] on button "Next" at bounding box center [1500, 718] width 86 height 26
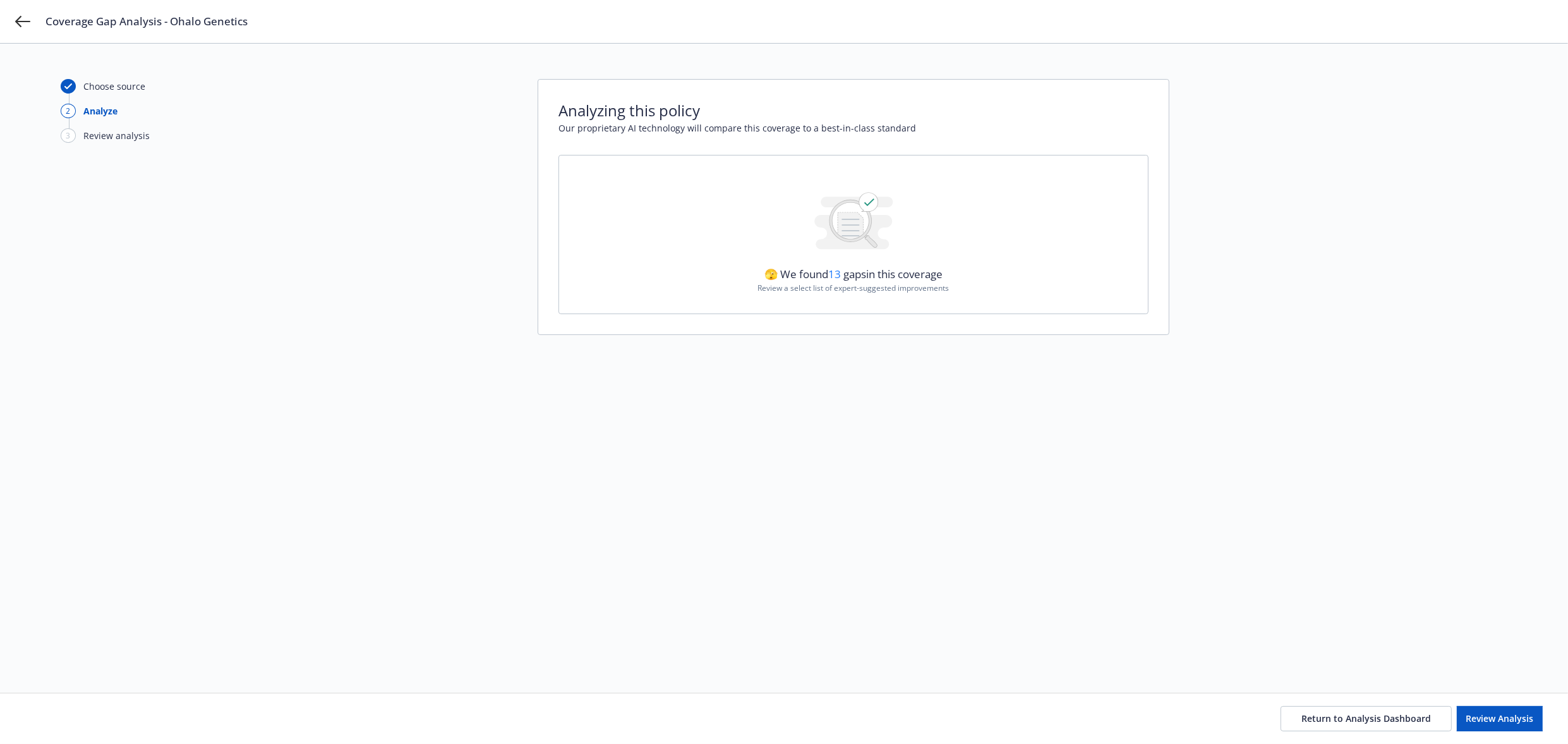
drag, startPoint x: 1180, startPoint y: 433, endPoint x: 1159, endPoint y: 426, distance: 22.1
click at [943, 432] on div "Choose source 2 Analyze 3 Review analysis Analyzing this policy Our proprietary…" at bounding box center [784, 369] width 1447 height 579
click at [943, 723] on span "Review Analysis" at bounding box center [1500, 718] width 68 height 12
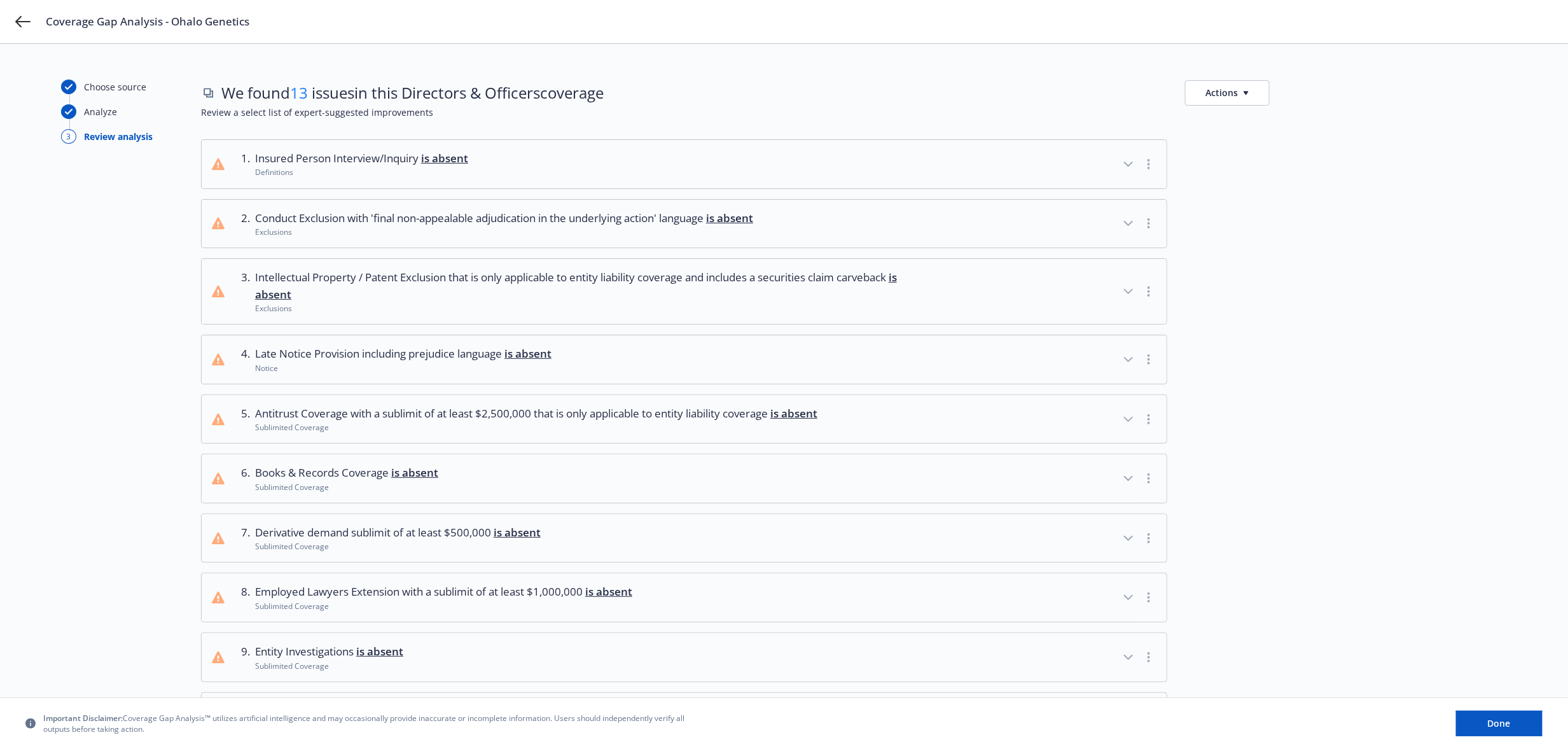
click at [471, 280] on span "Intellectual Property / Patent Exclusion that is only applicable to entity liab…" at bounding box center [588, 285] width 666 height 34
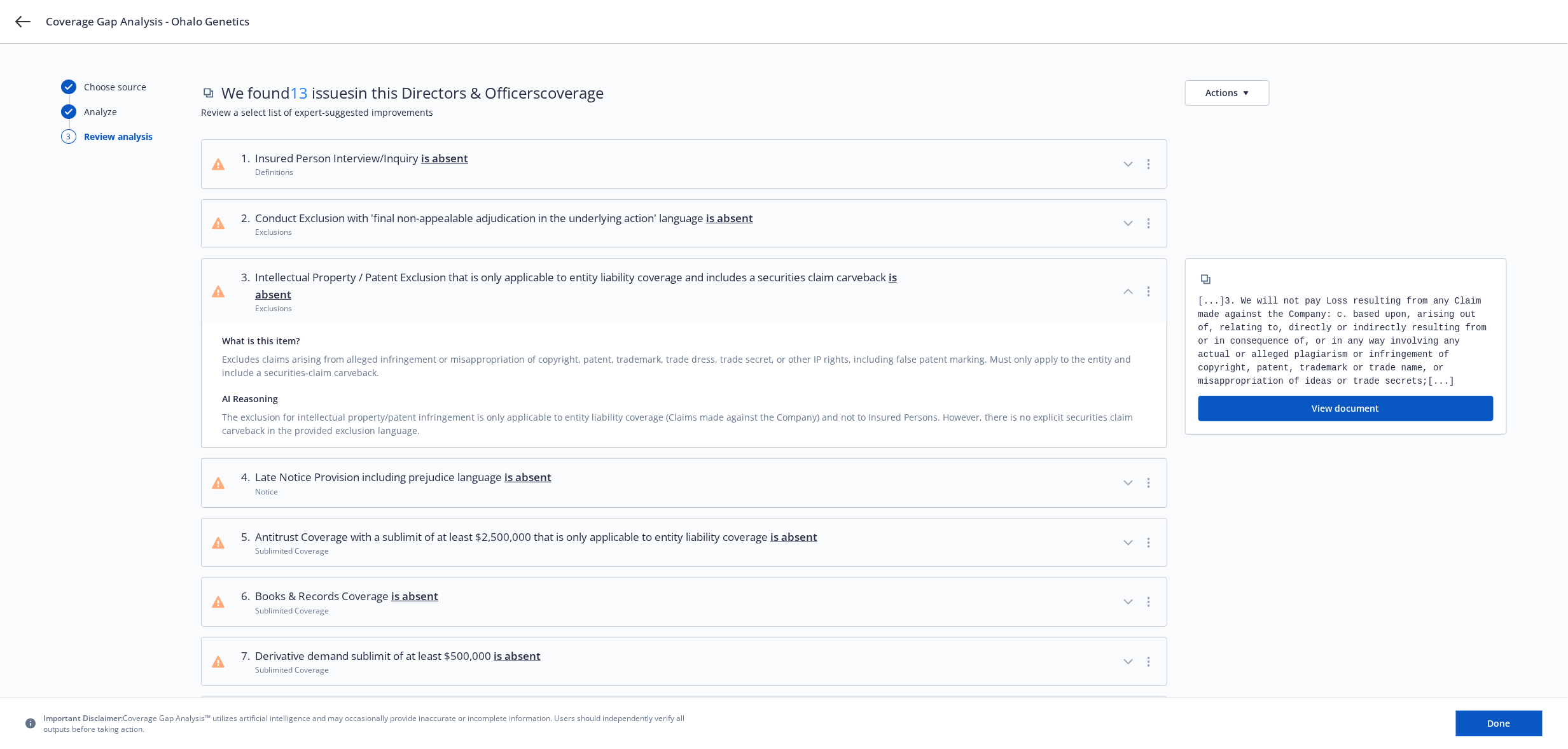
click at [1366, 612] on div at bounding box center [1346, 602] width 322 height 50
click at [360, 226] on div "Conduct Exclusion with 'final non-appealable adjudication in the underlying act…" at bounding box center [504, 224] width 499 height 28
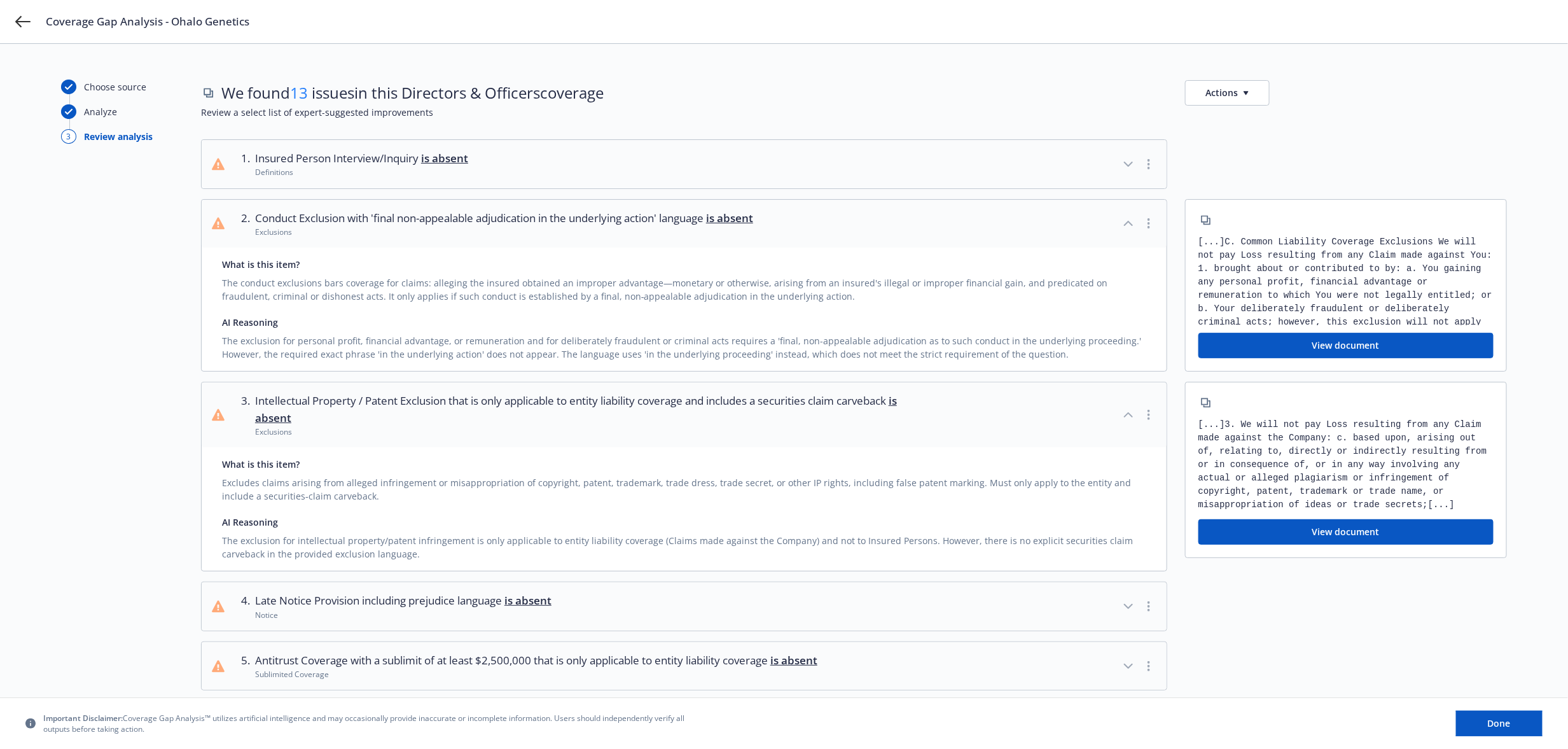
click at [371, 179] on button "1 . Insured Person Interview/Inquiry is absent Definitions" at bounding box center [684, 164] width 965 height 48
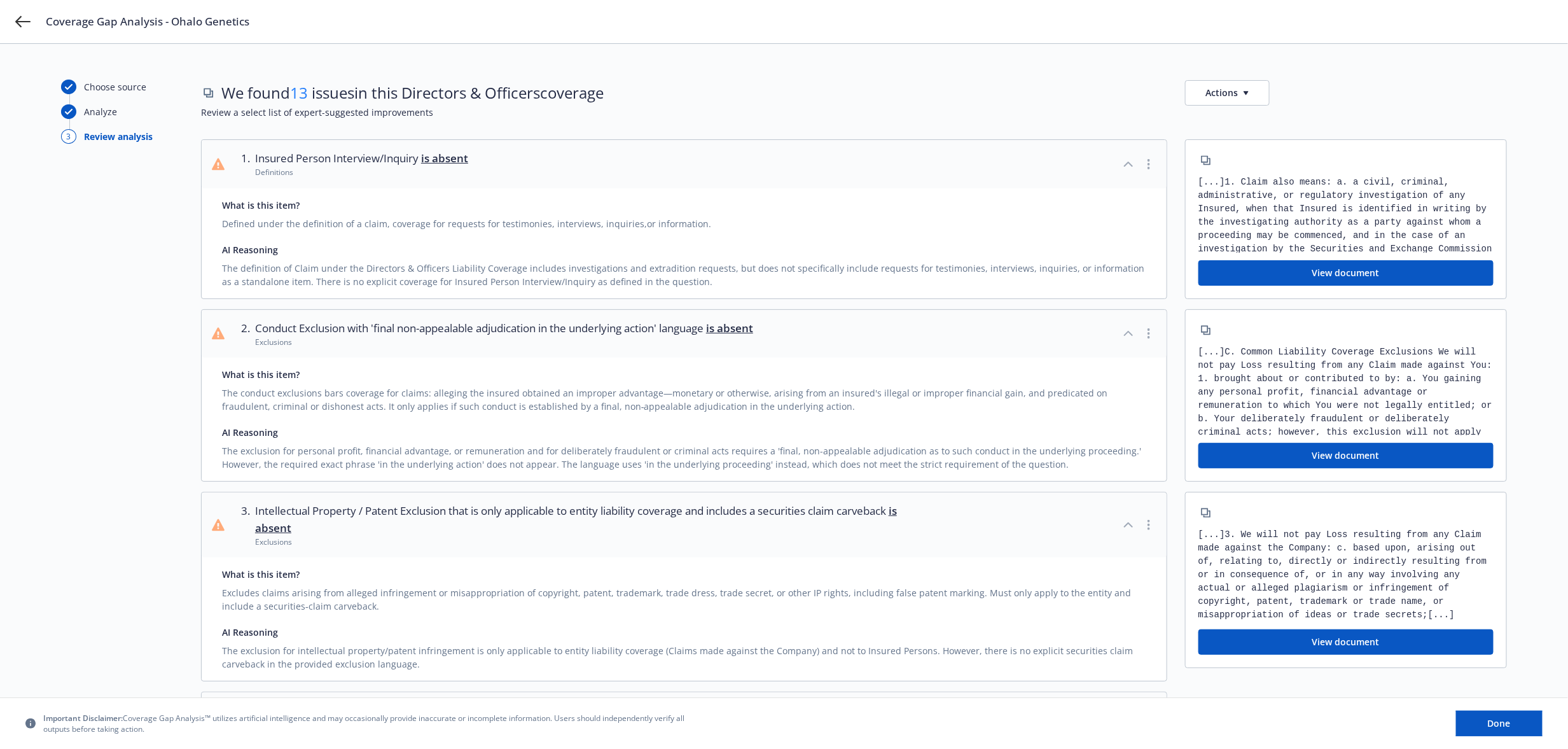
click at [113, 326] on div "Choose source Analyze 3 Review analysis" at bounding box center [131, 696] width 140 height 1232
click at [17, 15] on icon at bounding box center [22, 22] width 15 height 15
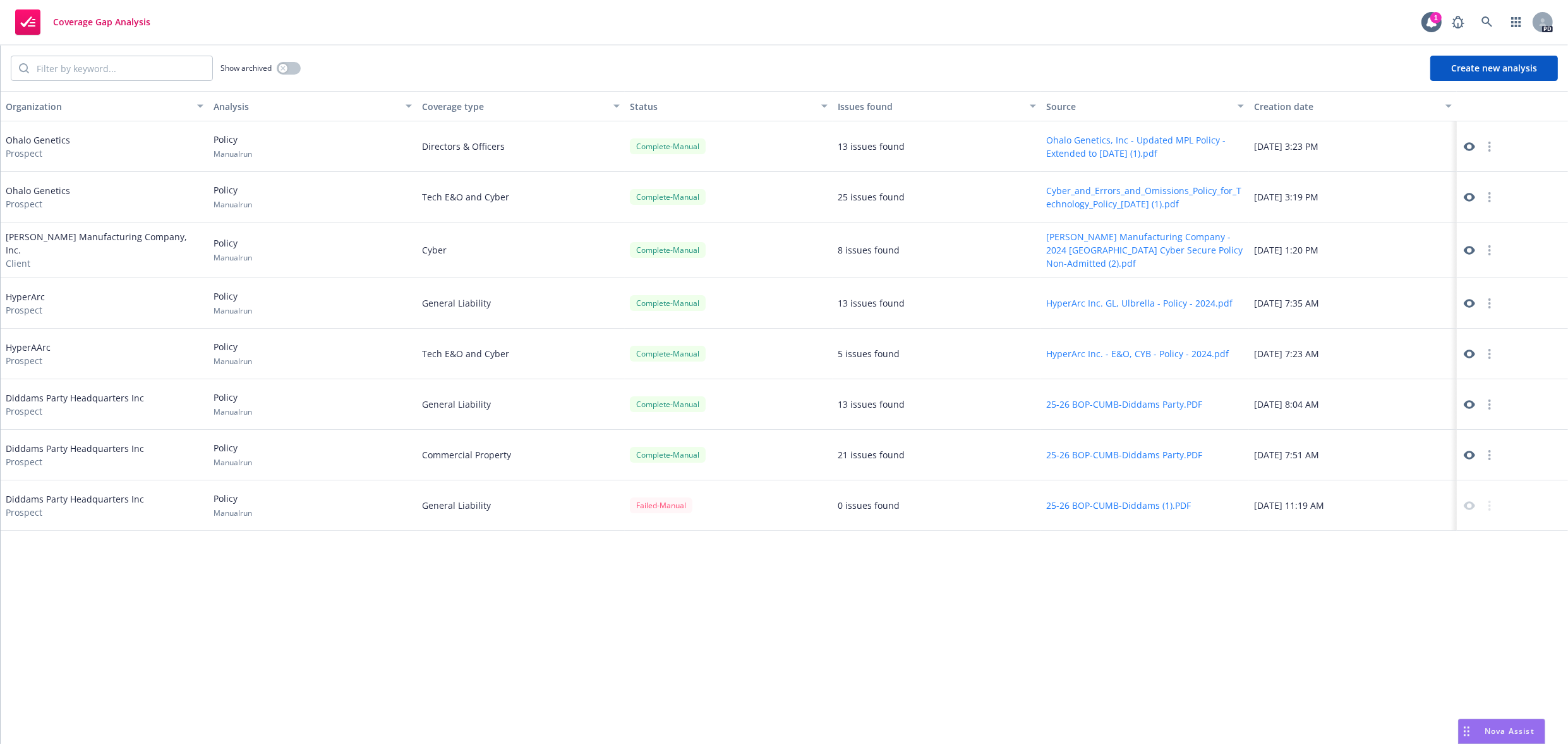
click at [67, 190] on div "Ohalo Genetics Prospect" at bounding box center [38, 197] width 64 height 26
click at [1316, 207] on div "[DATE] 3:19 PM" at bounding box center [1353, 197] width 208 height 50
click at [1464, 198] on icon at bounding box center [1470, 198] width 12 height 12
click at [1490, 144] on icon "button" at bounding box center [1489, 146] width 2 height 10
click at [319, 613] on div "Organization Analysis Coverage type Status Issues found Source Creation date Oh…" at bounding box center [784, 417] width 1568 height 653
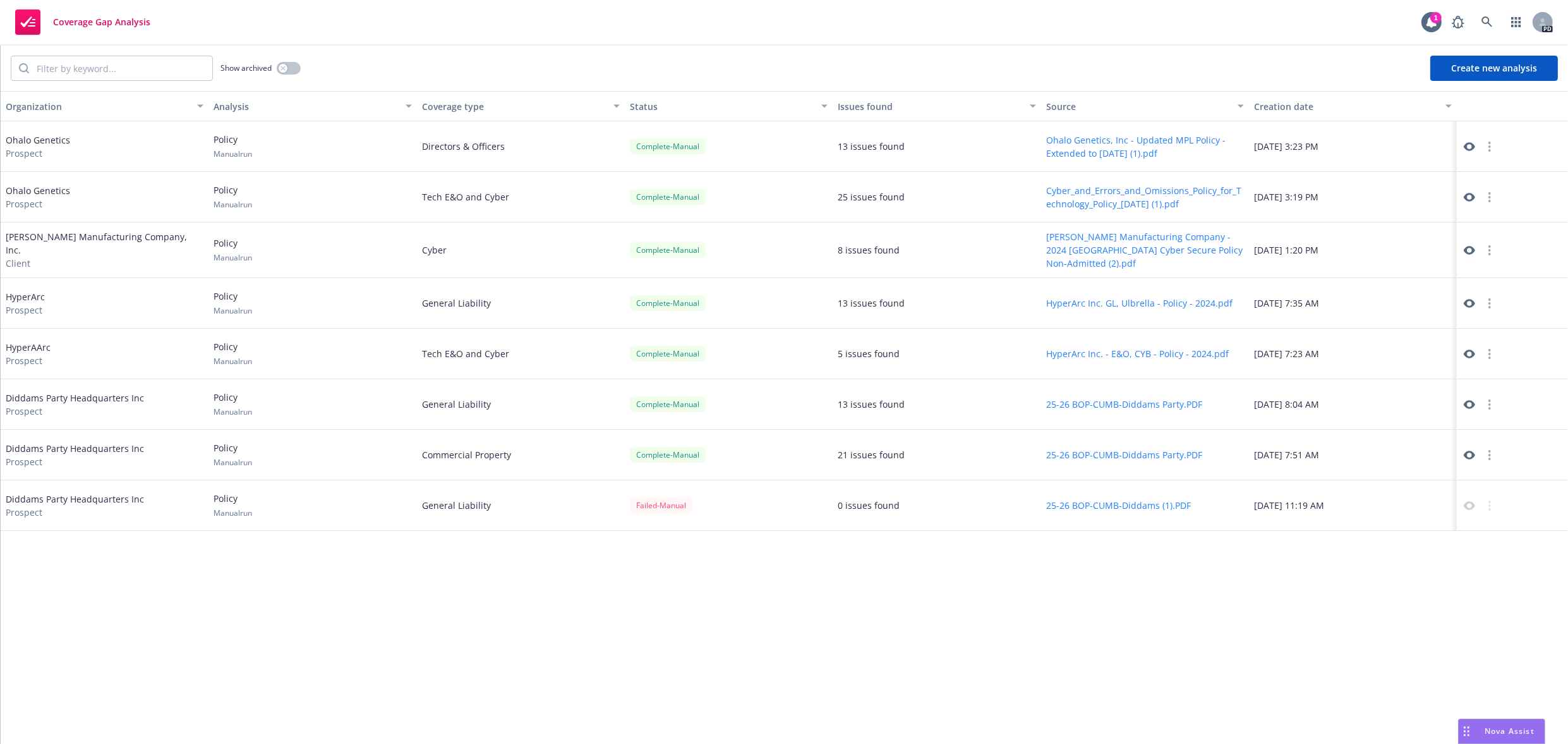
click at [803, 69] on div "Show archived Create new analysis" at bounding box center [784, 68] width 1568 height 45
click at [1512, 66] on button "Create new analysis" at bounding box center [1494, 68] width 127 height 26
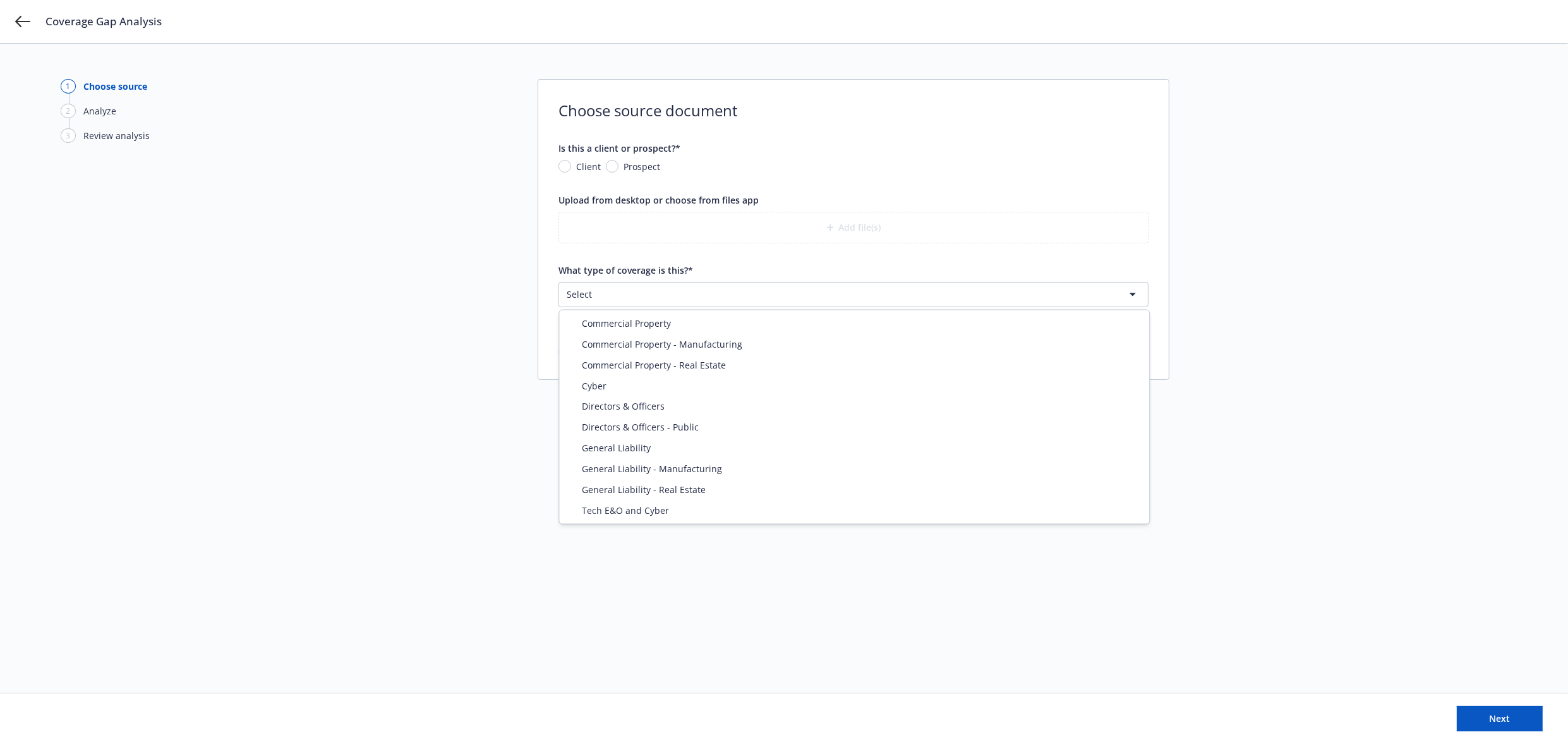
click at [622, 294] on html "Coverage Gap Analysis 1 Choose source 2 Analyze 3 Review analysis Choose source…" at bounding box center [784, 372] width 1568 height 744
click at [218, 680] on div "1 Choose source 2 Analyze 3 Review analysis Choose source document Is this a cl…" at bounding box center [784, 393] width 1568 height 700
drag, startPoint x: 910, startPoint y: 527, endPoint x: 16, endPoint y: 734, distance: 917.7
click at [855, 540] on div "1 Choose source 2 Analyze 3 Review analysis Choose source document Is this a cl…" at bounding box center [784, 369] width 1447 height 579
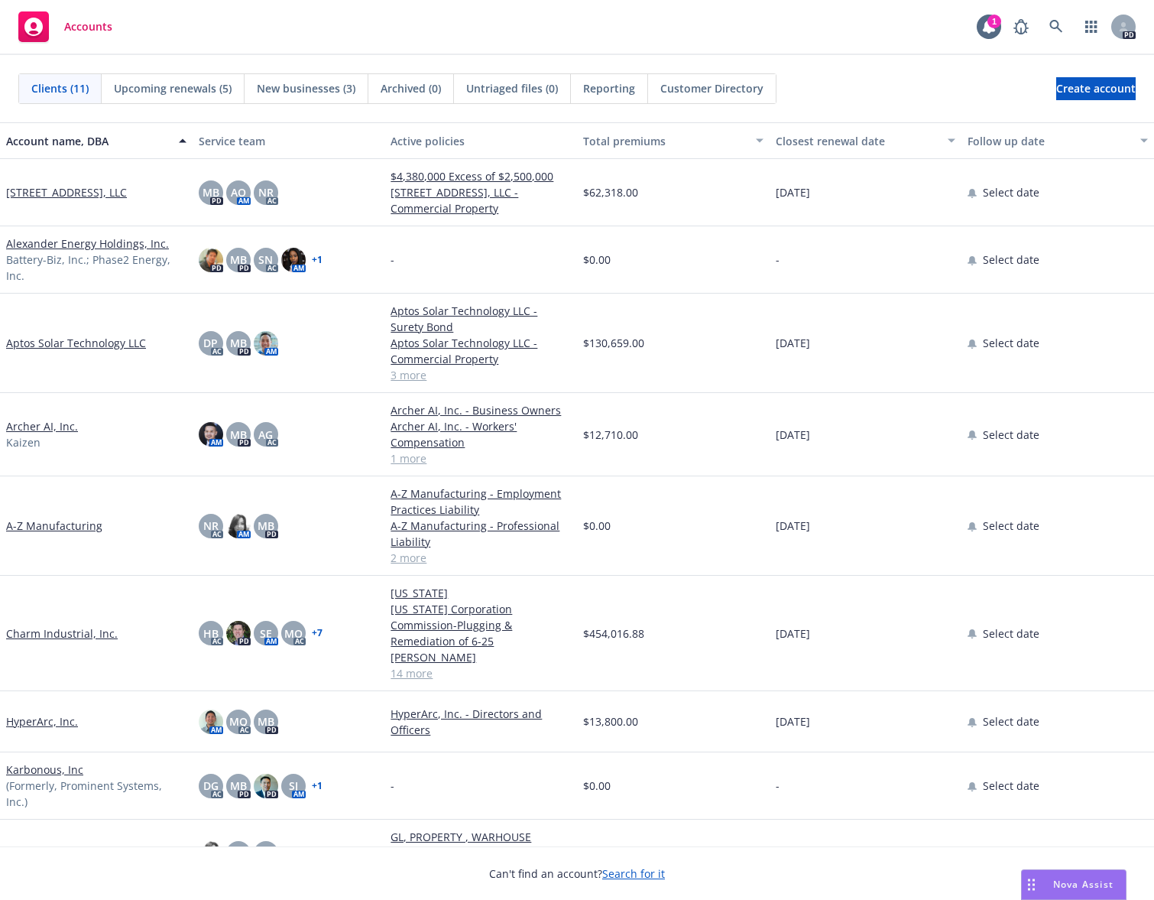
click at [104, 18] on div "Accounts" at bounding box center [65, 26] width 94 height 31
